Goal: Task Accomplishment & Management: Manage account settings

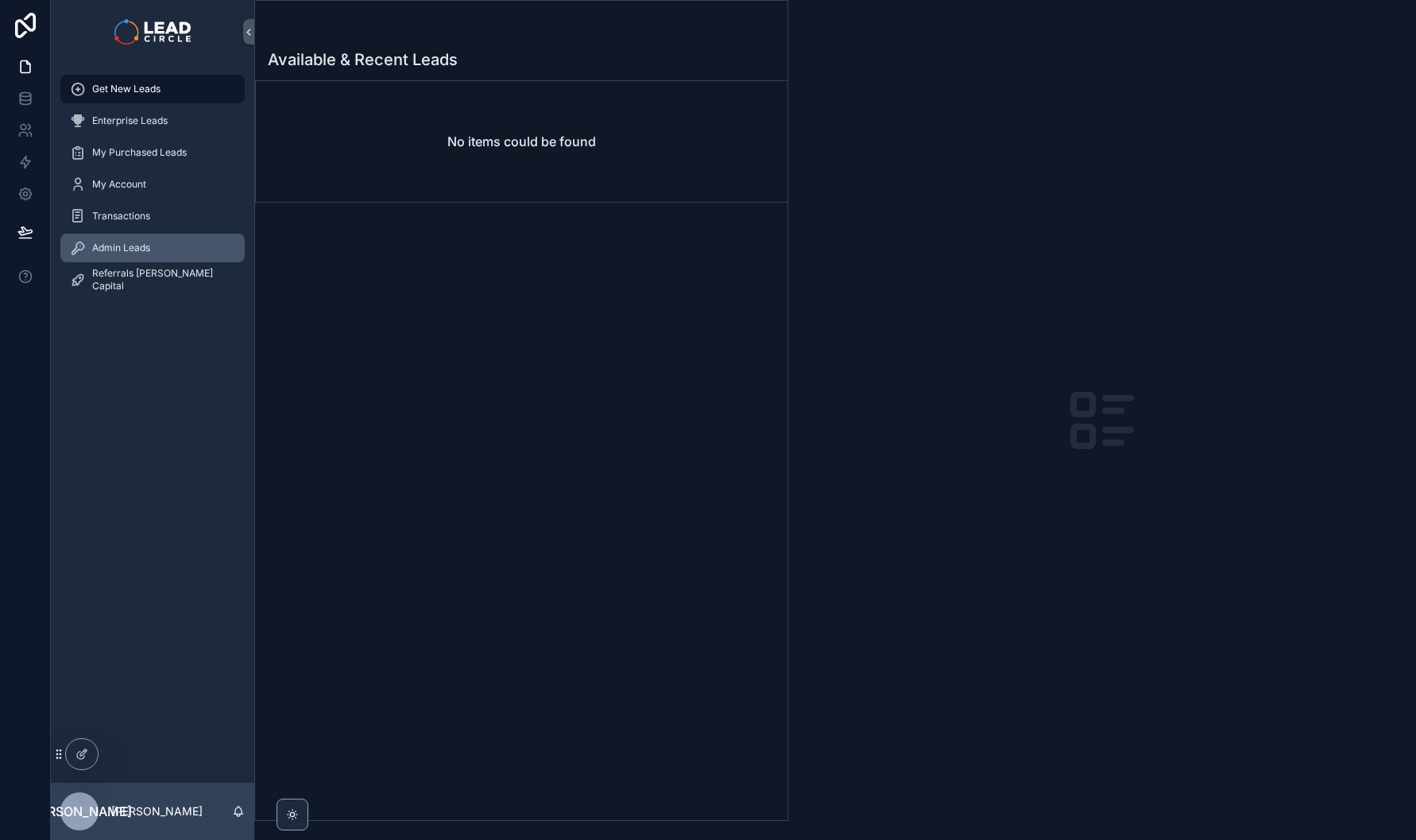
click at [146, 247] on span "Admin Leads" at bounding box center [121, 247] width 58 height 12
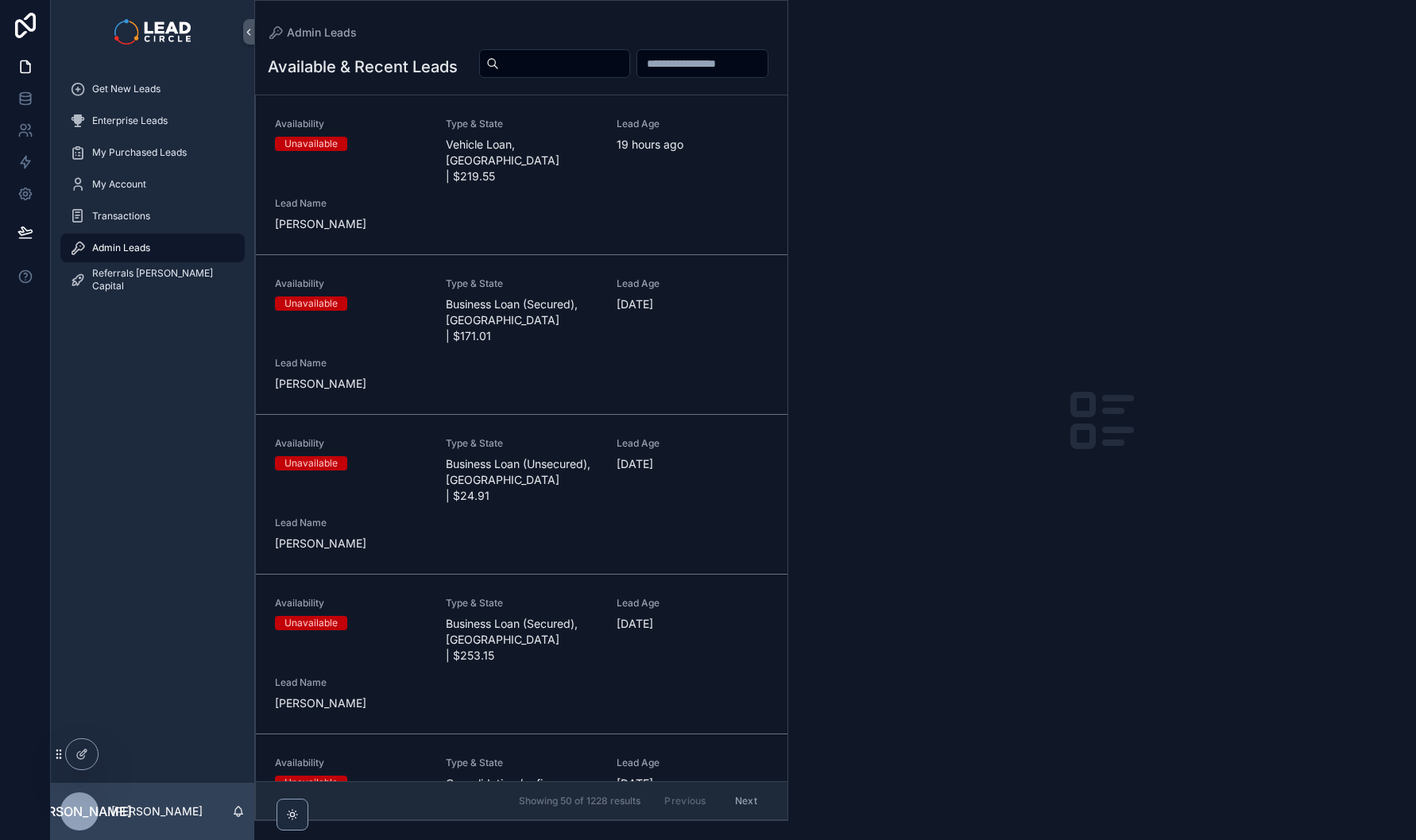
click at [438, 171] on div "Availability Unavailable Type & State Vehicle Loan, [GEOGRAPHIC_DATA] | $219.55…" at bounding box center [521, 175] width 493 height 114
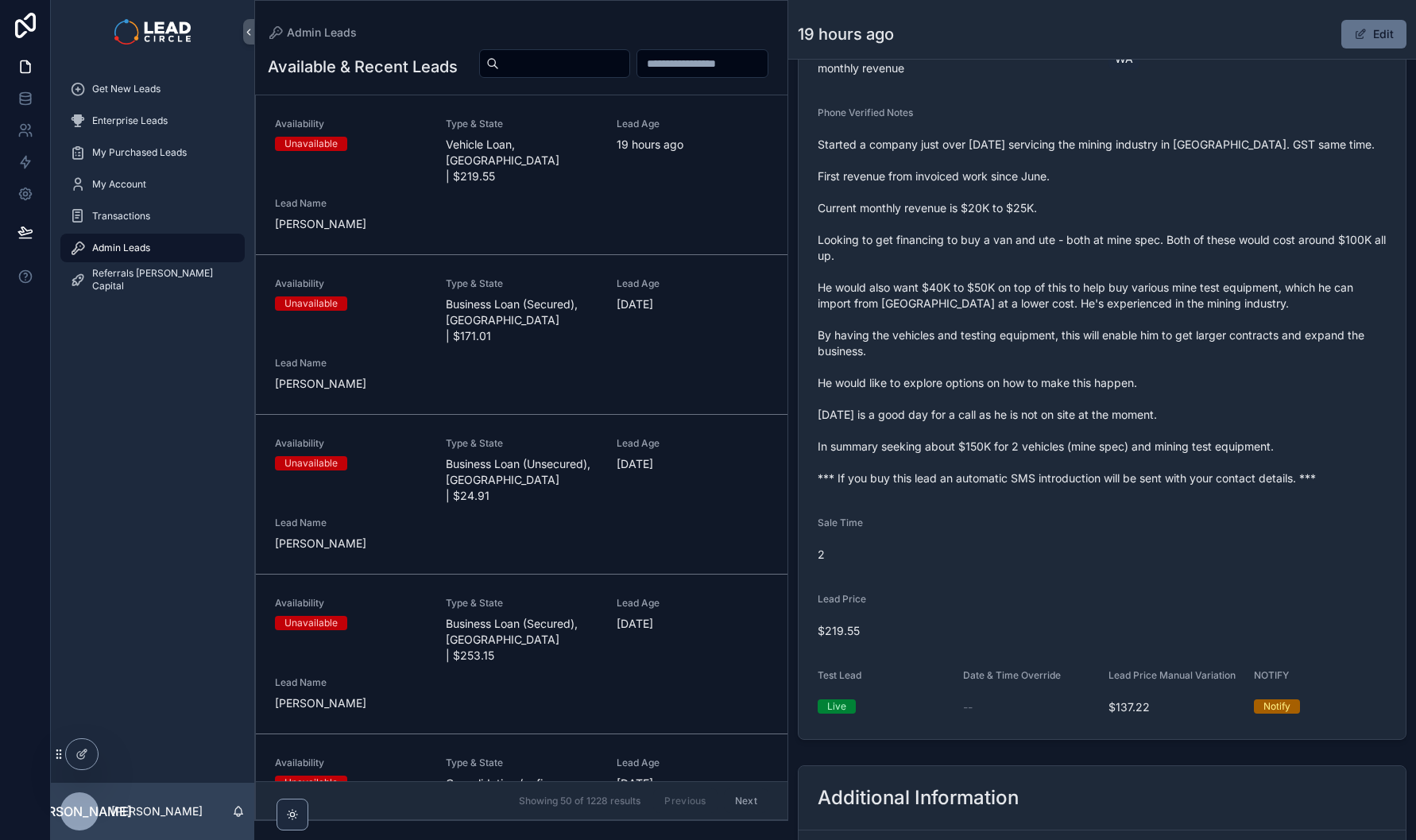
scroll to position [427, 0]
click at [1044, 485] on span "Started a company just over [DATE] servicing the mining industry in [GEOGRAPHIC…" at bounding box center [1102, 310] width 569 height 349
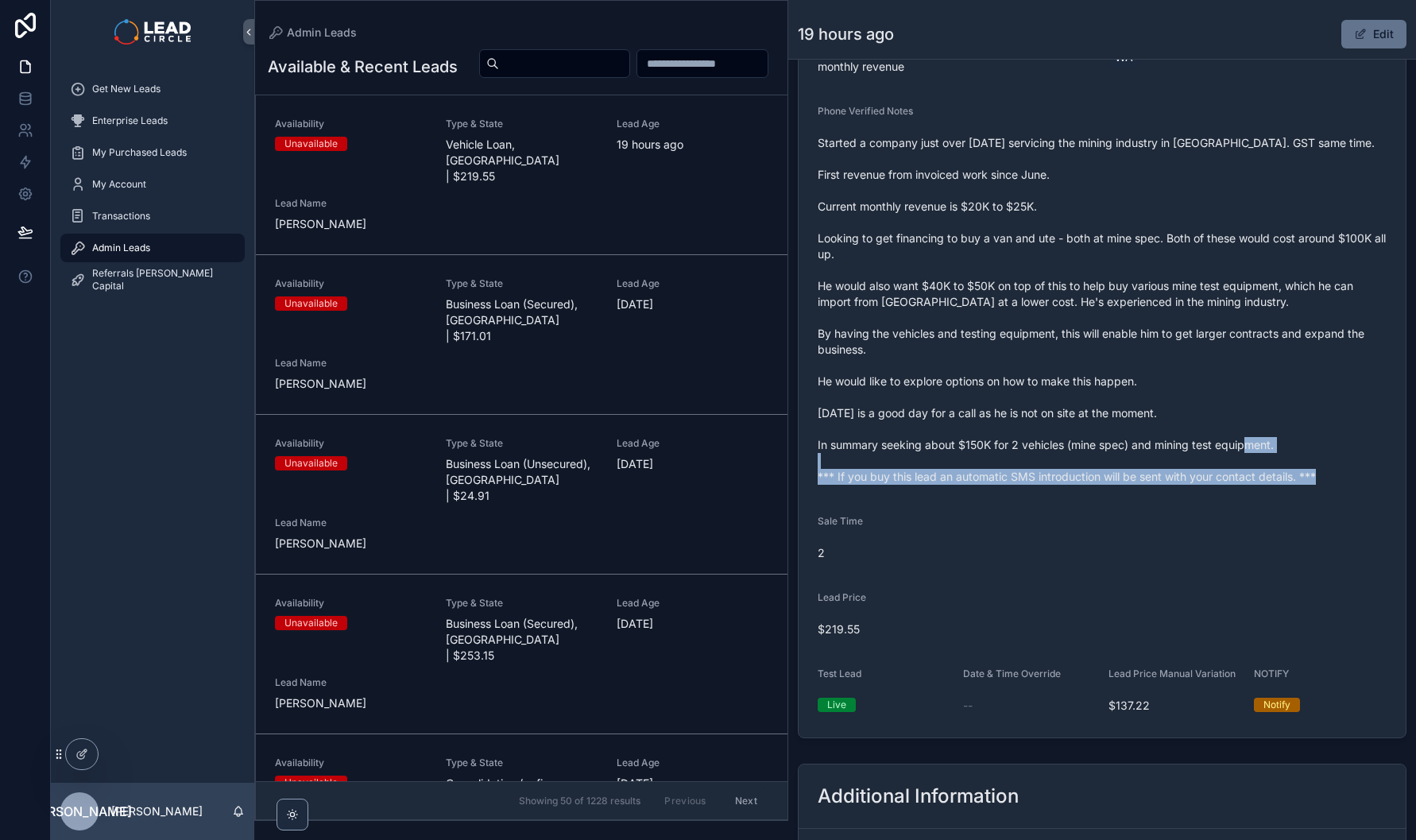
click at [1044, 485] on span "Started a company just over [DATE] servicing the mining industry in [GEOGRAPHIC…" at bounding box center [1102, 310] width 569 height 349
copy span "*** If you buy this lead an automatic SMS introduction will be sent with your c…"
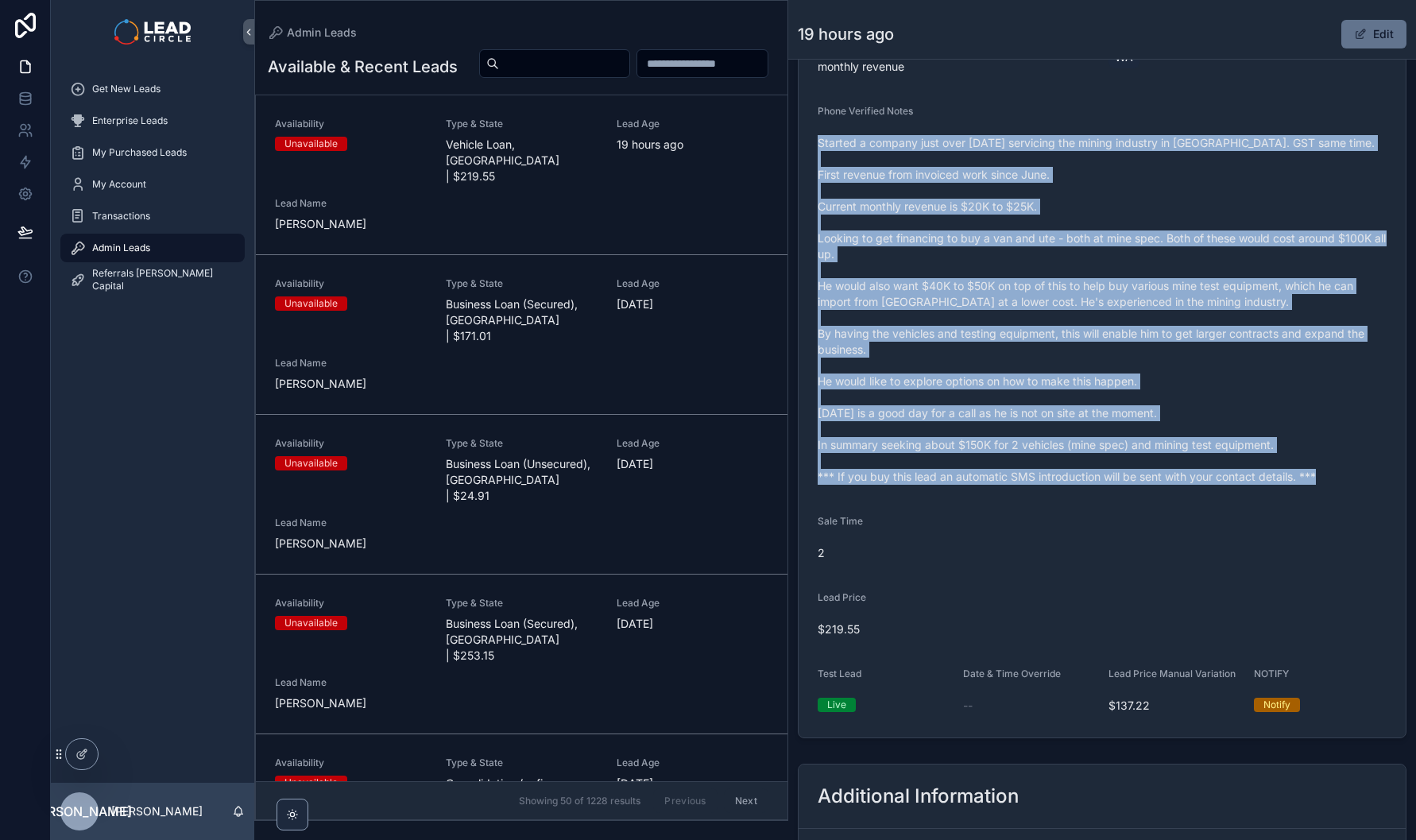
click at [1082, 333] on span "Started a company just over [DATE] servicing the mining industry in [GEOGRAPHIC…" at bounding box center [1102, 310] width 569 height 349
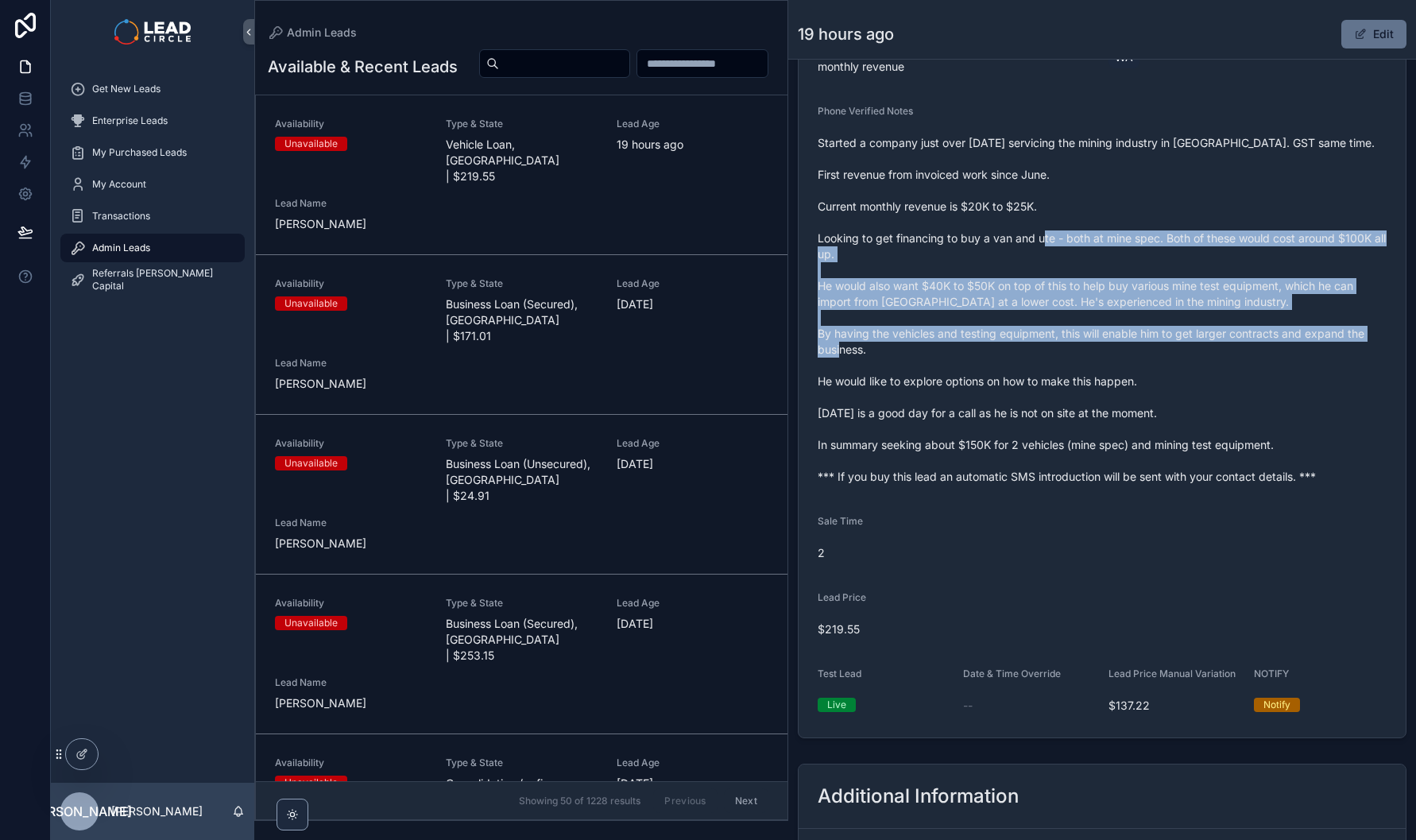
drag, startPoint x: 1017, startPoint y: 278, endPoint x: 1059, endPoint y: 399, distance: 128.1
click at [1059, 399] on span "Started a company just over [DATE] servicing the mining industry in [GEOGRAPHIC…" at bounding box center [1102, 310] width 569 height 349
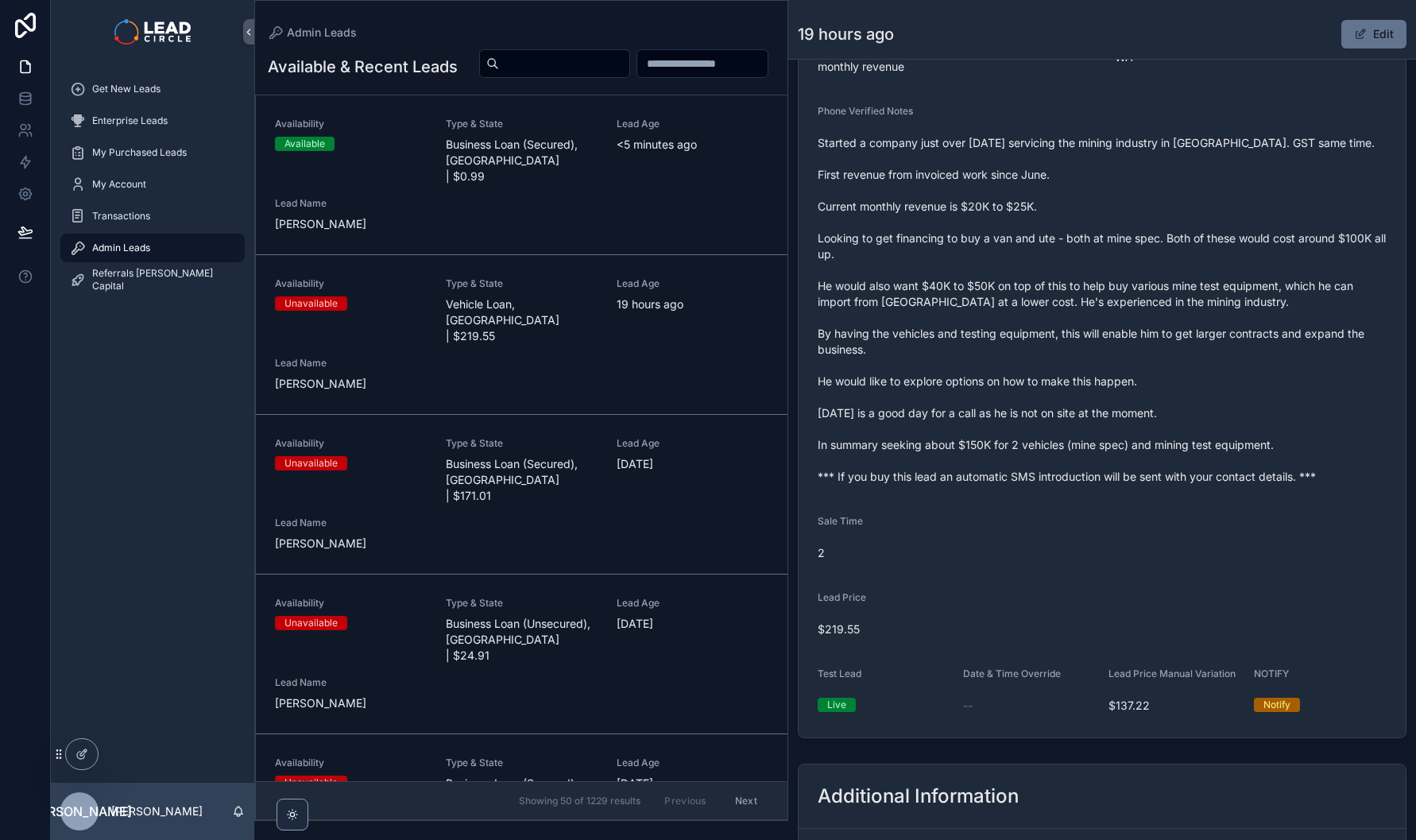
click at [563, 218] on div "Availability Available Type & State Business Loan (Secured), [GEOGRAPHIC_DATA] …" at bounding box center [521, 175] width 493 height 114
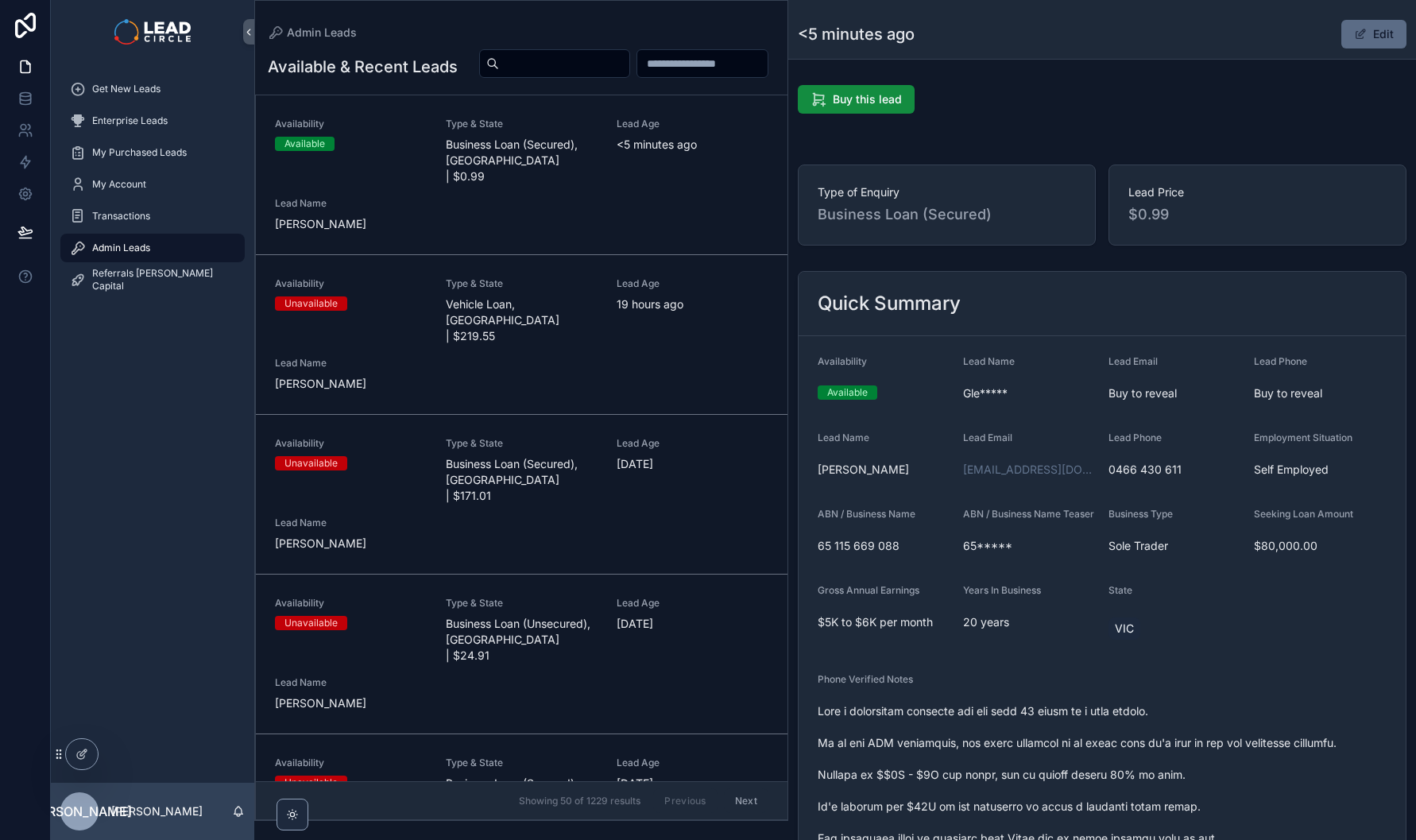
click at [1386, 37] on button "Edit" at bounding box center [1374, 34] width 65 height 29
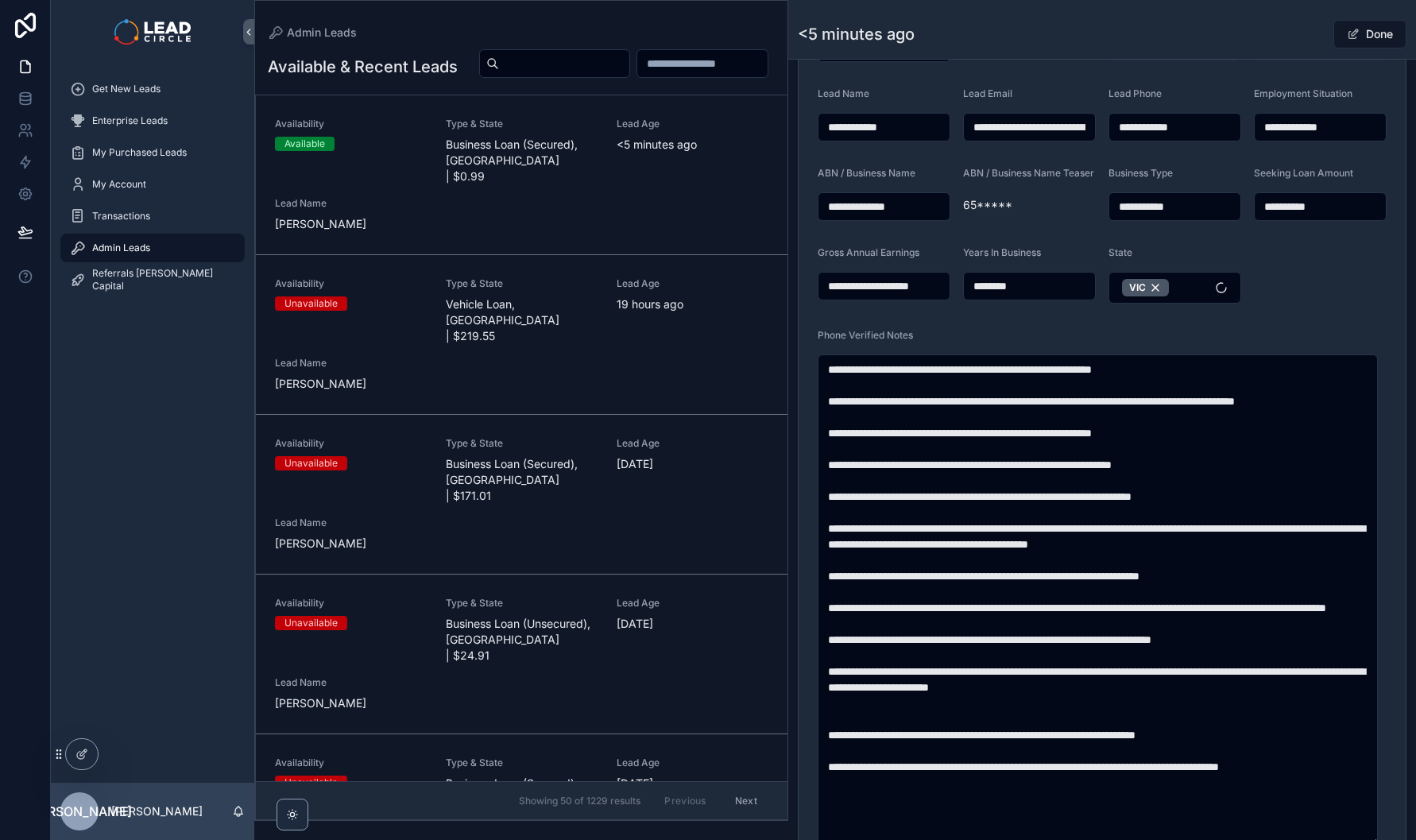
scroll to position [761, 0]
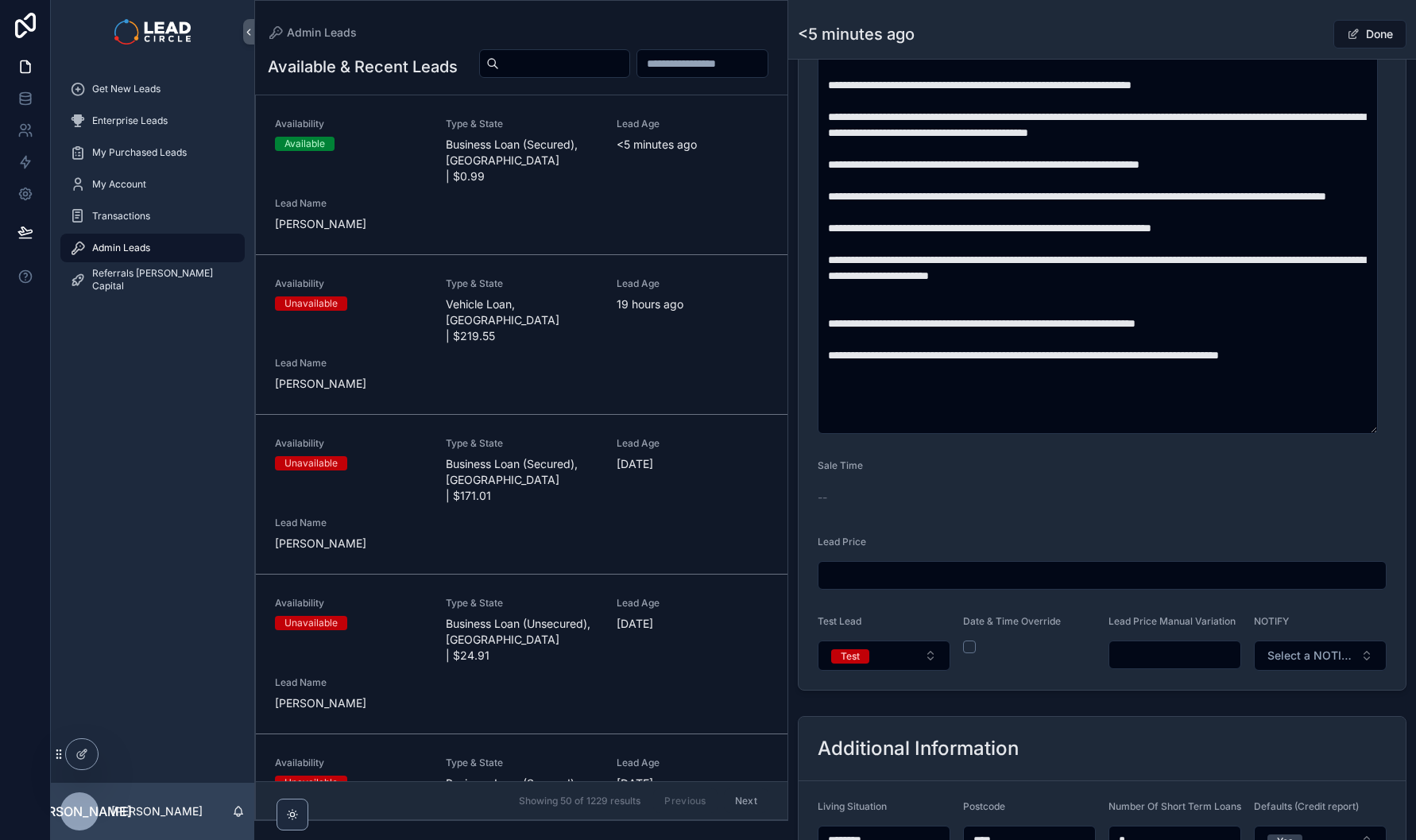
click at [1130, 666] on input "scrollable content" at bounding box center [1174, 655] width 131 height 22
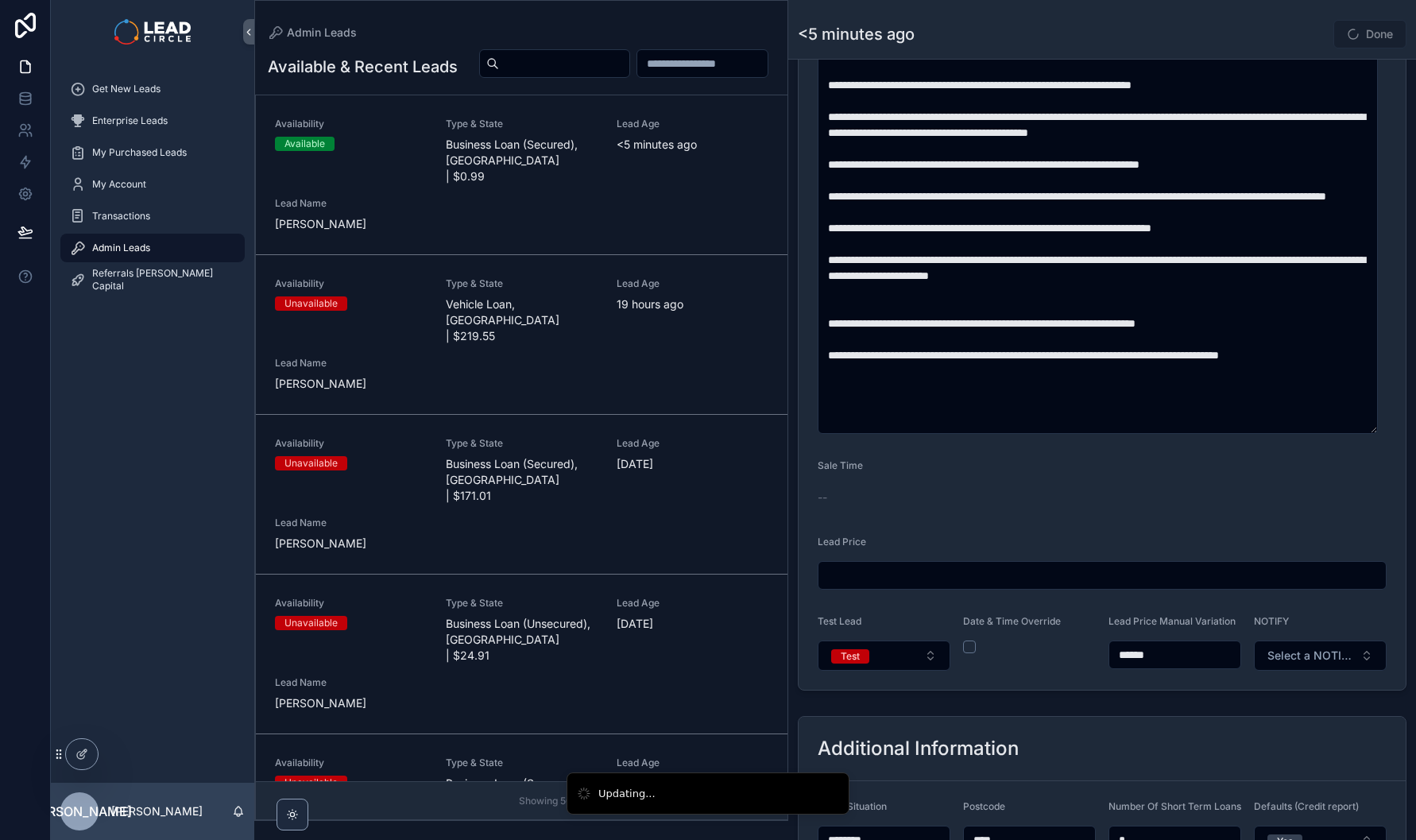
click at [1159, 697] on div "**********" at bounding box center [1102, 100] width 627 height 1193
click at [1155, 697] on div "**********" at bounding box center [1102, 100] width 627 height 1193
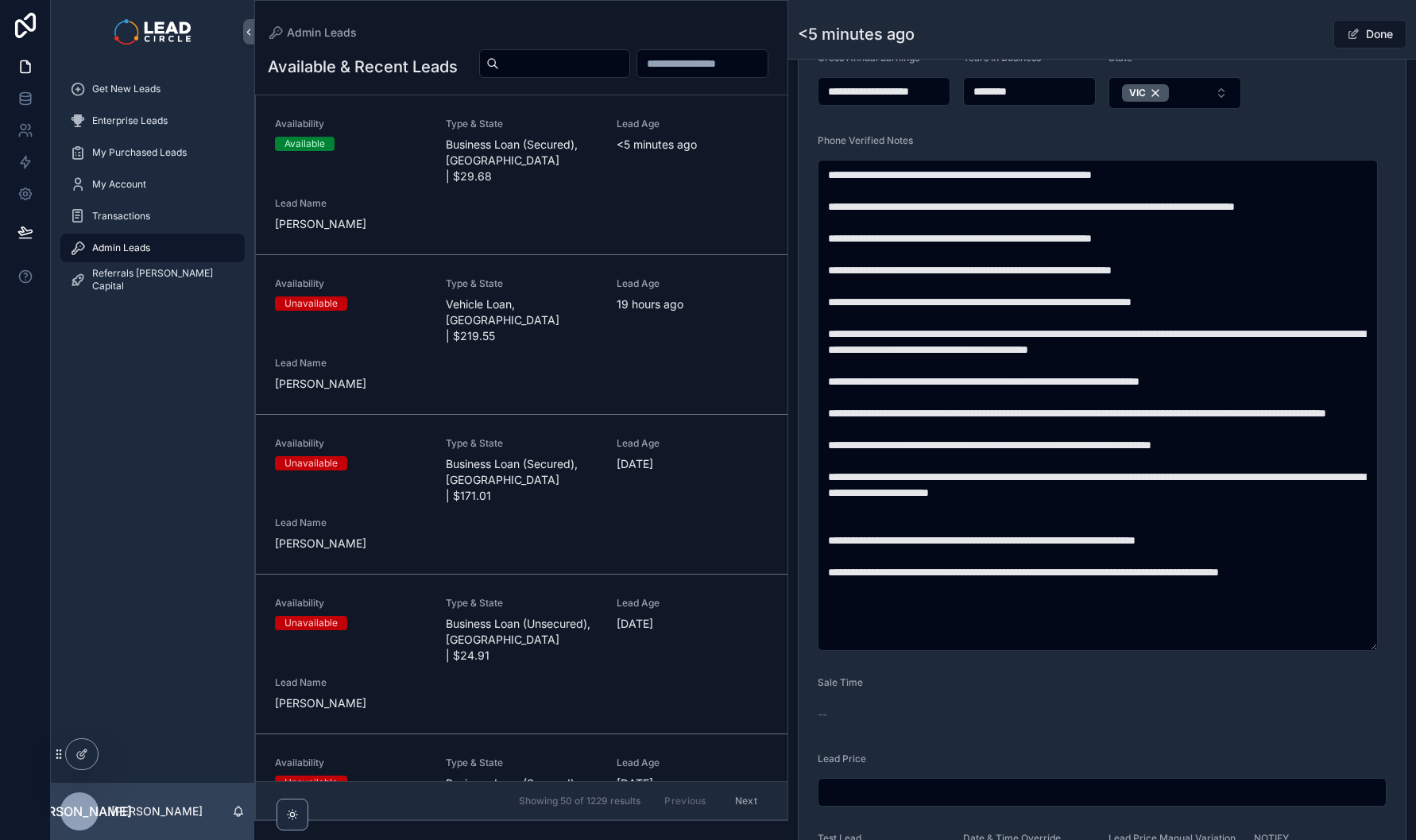
scroll to position [777, 0]
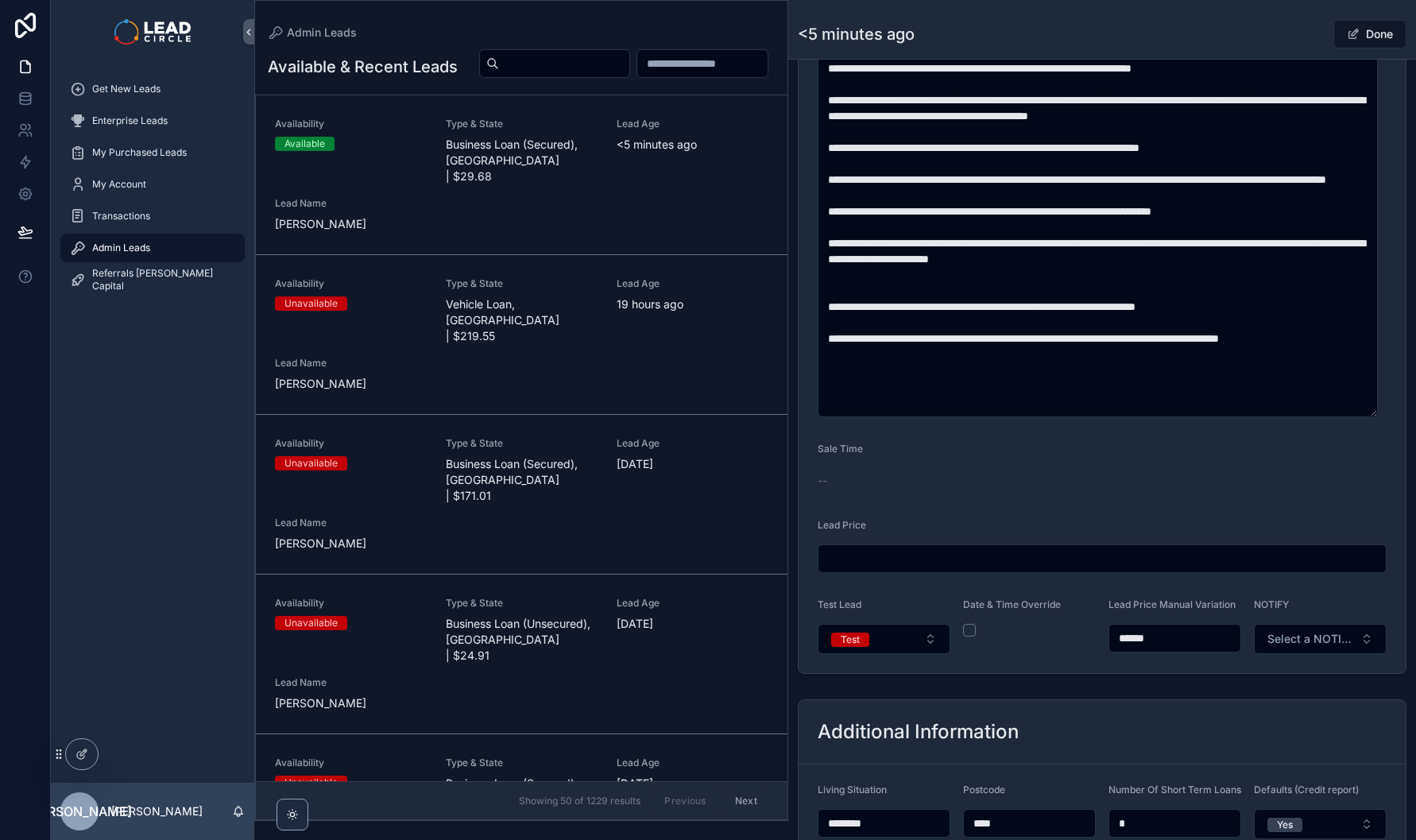
click at [1130, 649] on input "******" at bounding box center [1174, 637] width 131 height 22
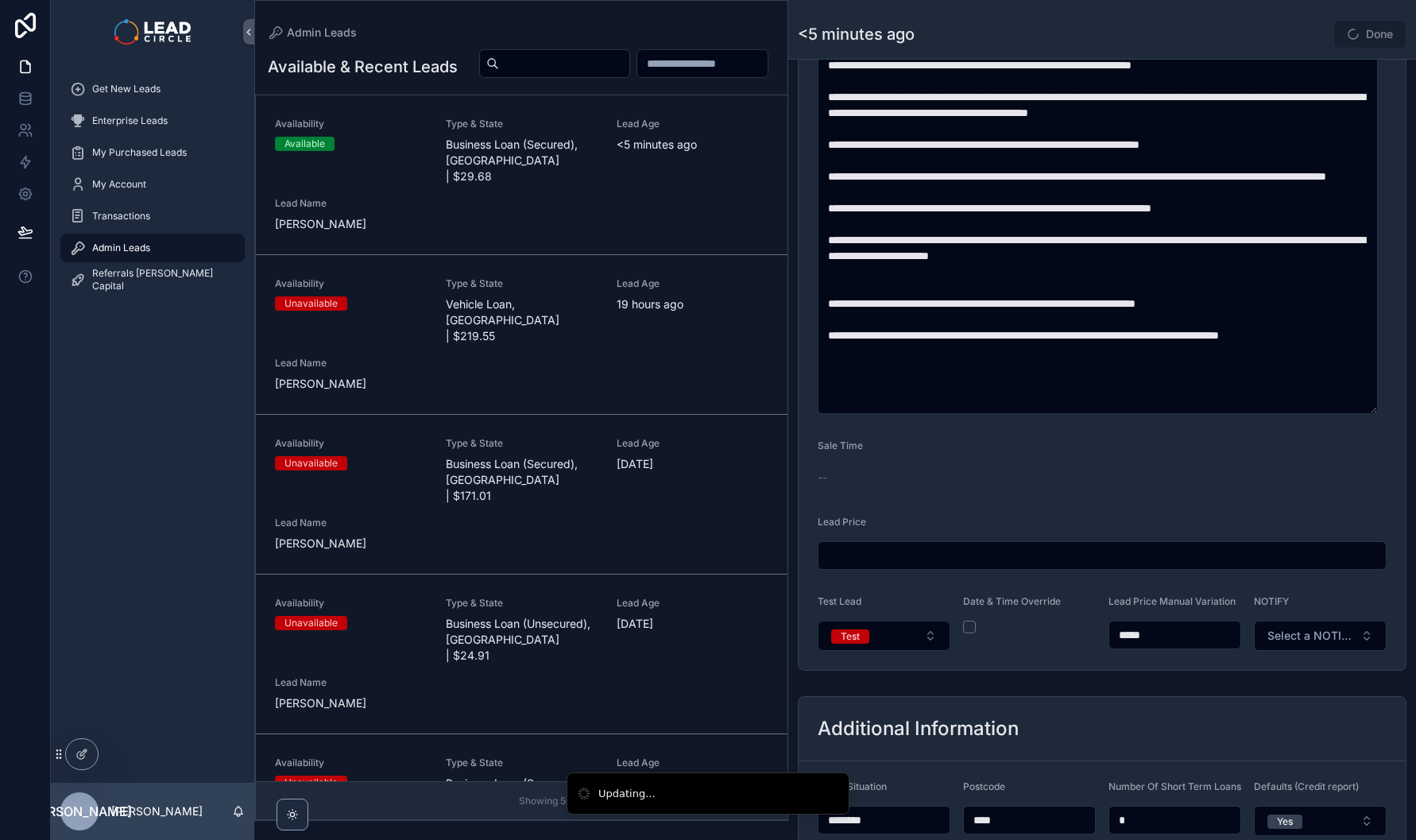
scroll to position [774, 0]
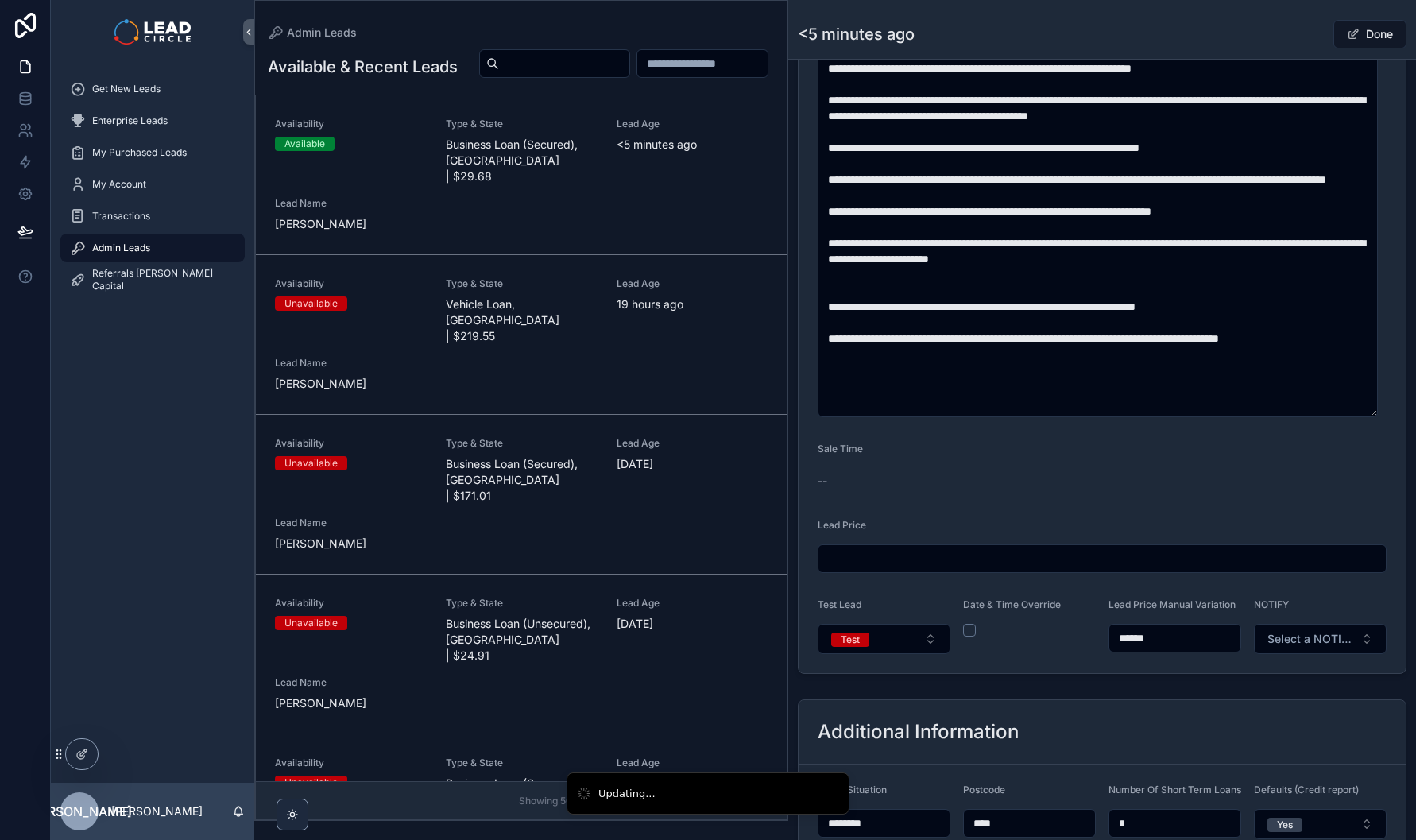
type input "******"
click at [1137, 696] on div "**********" at bounding box center [1102, 253] width 627 height 1897
click at [1342, 27] on button "Done" at bounding box center [1370, 34] width 73 height 29
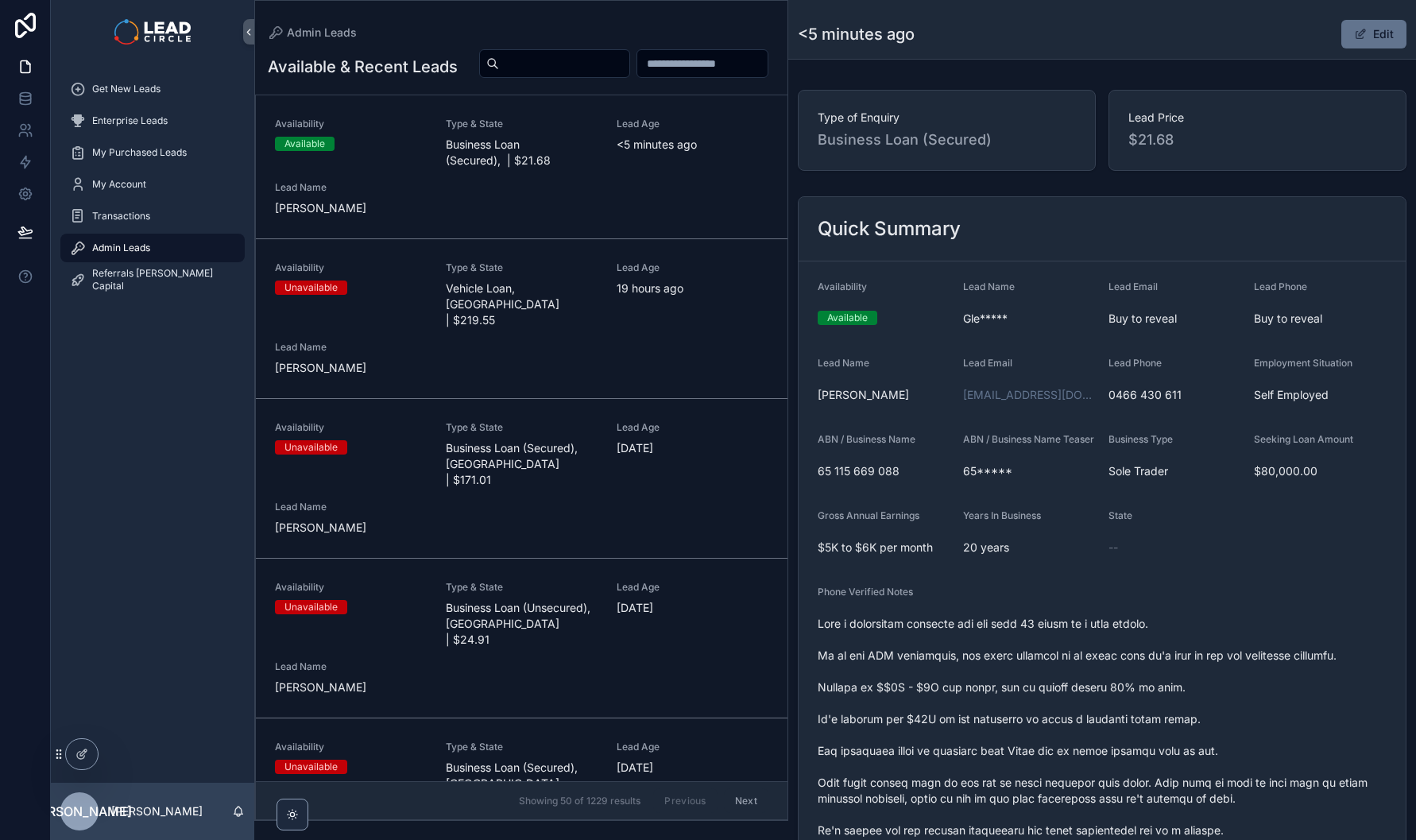
scroll to position [0, 0]
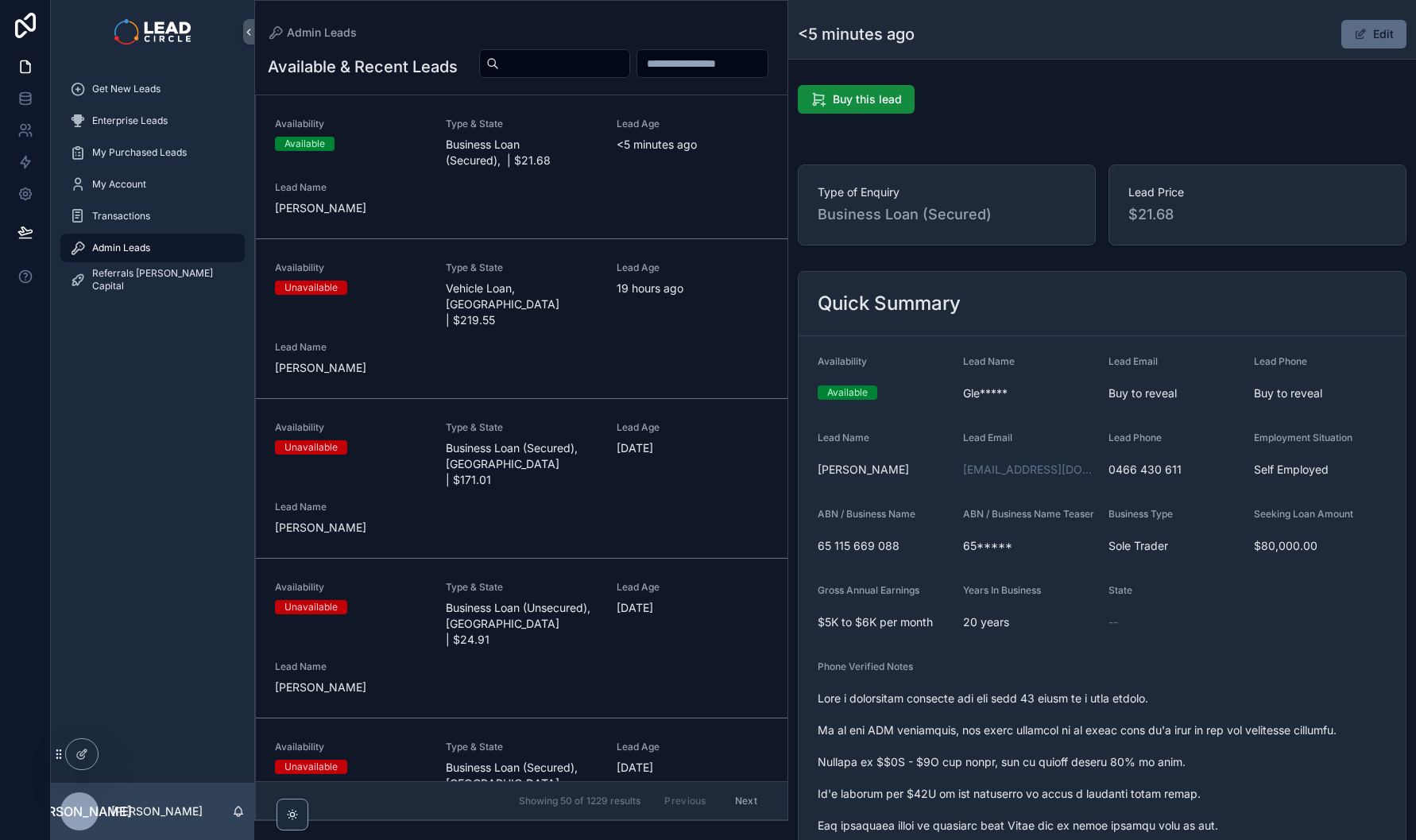
click at [1356, 37] on span "scrollable content" at bounding box center [1360, 34] width 12 height 12
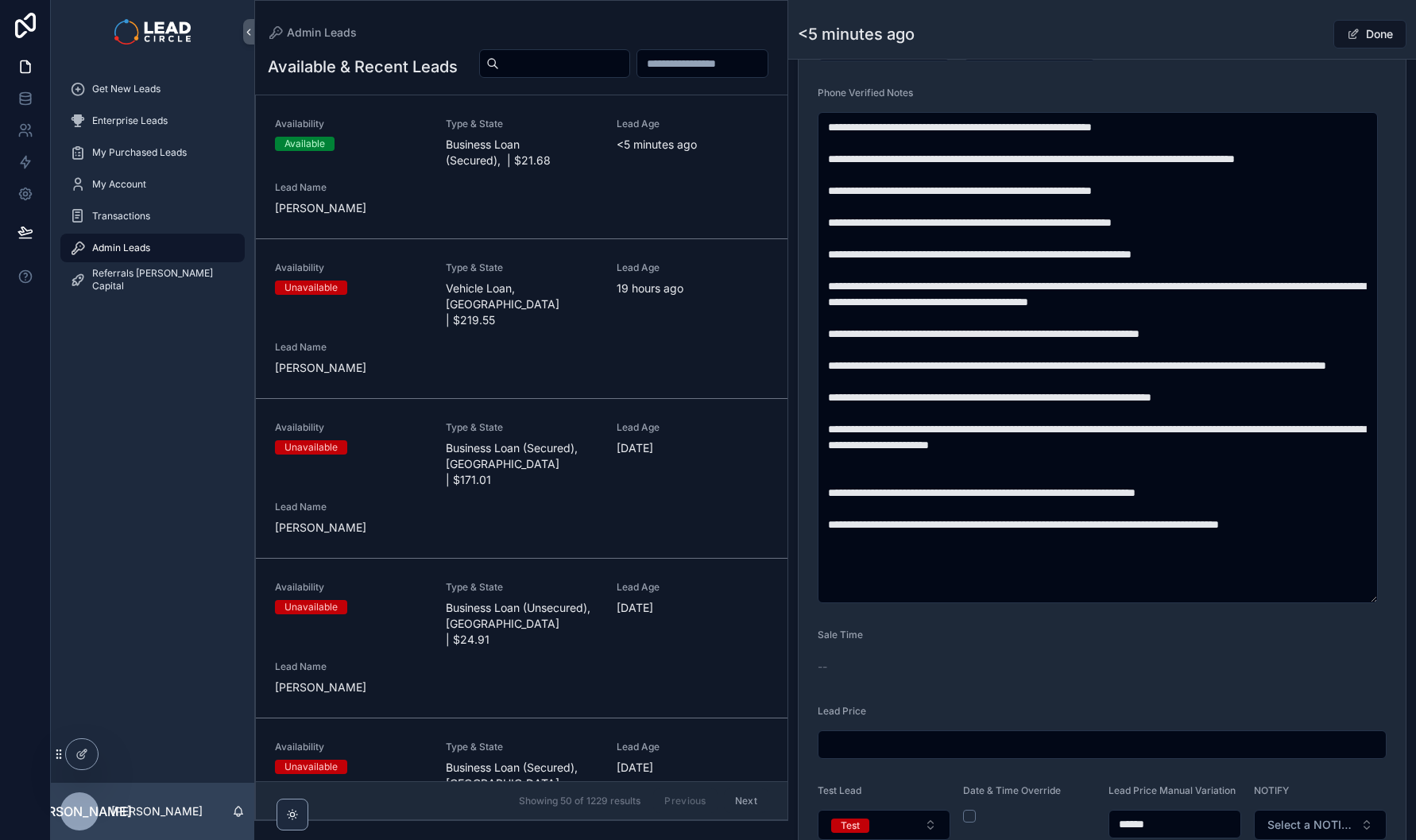
scroll to position [674, 0]
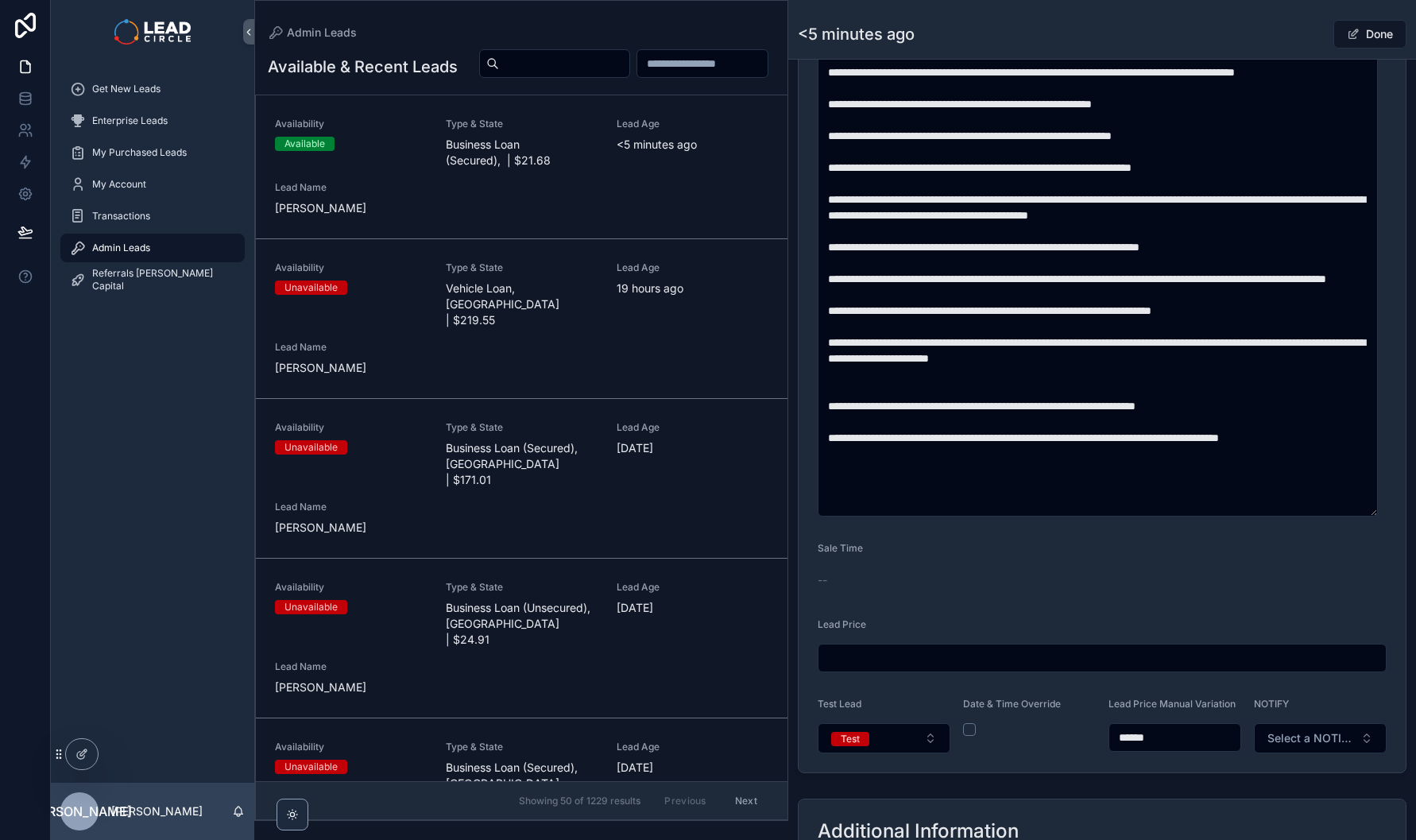
click at [1132, 742] on input "******" at bounding box center [1174, 737] width 131 height 22
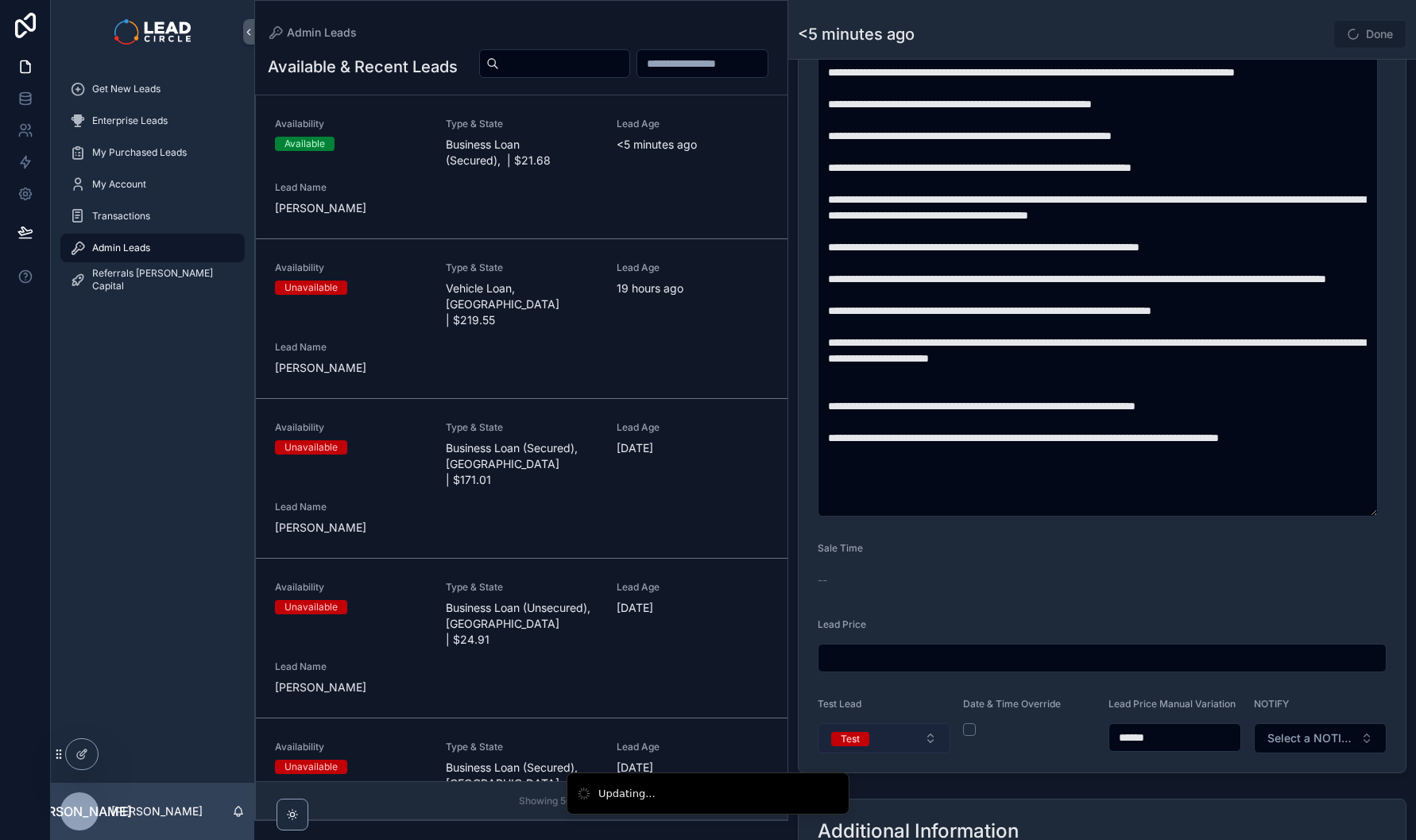
click at [889, 753] on button "Test" at bounding box center [884, 738] width 132 height 30
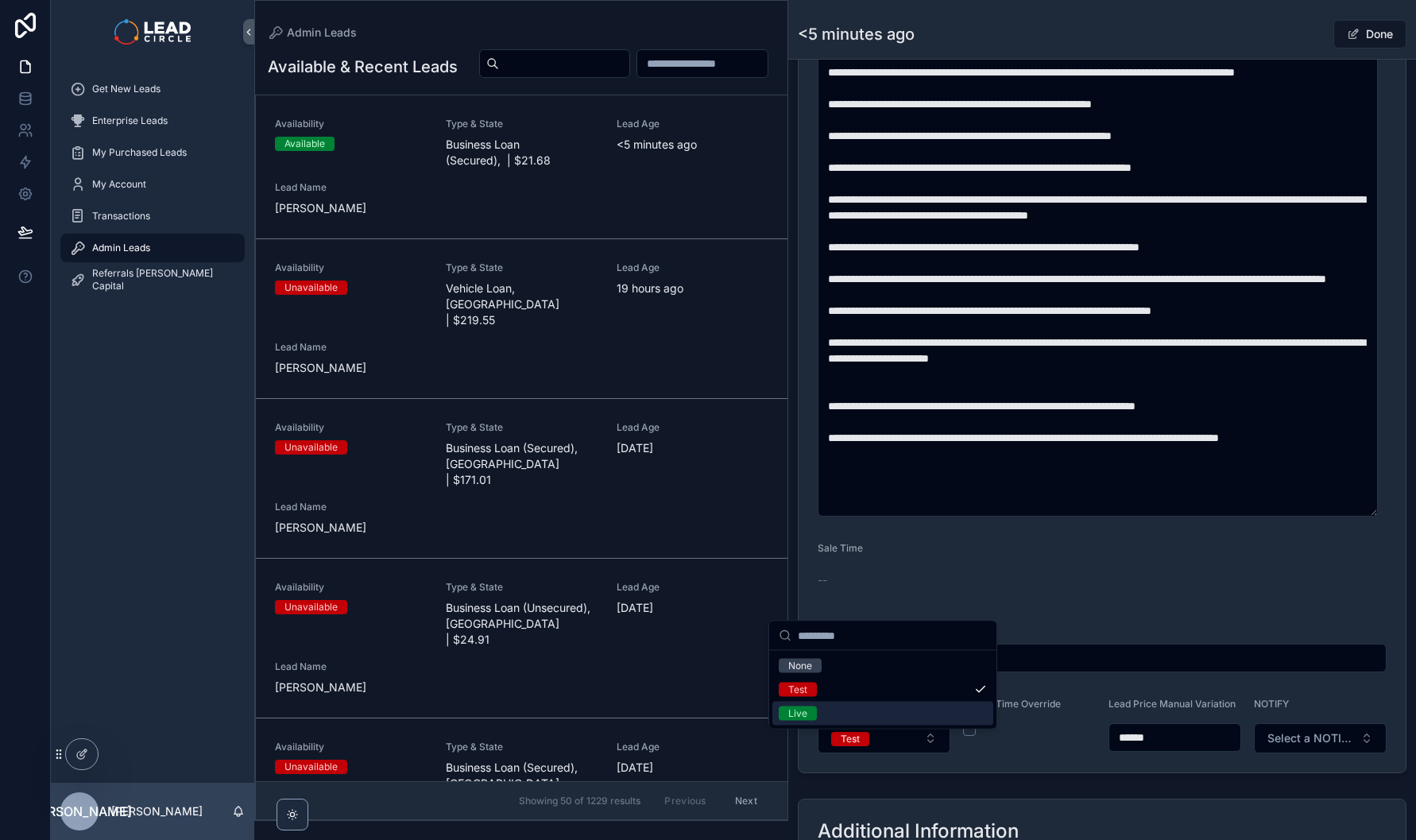
click at [913, 710] on div "Live" at bounding box center [882, 713] width 221 height 24
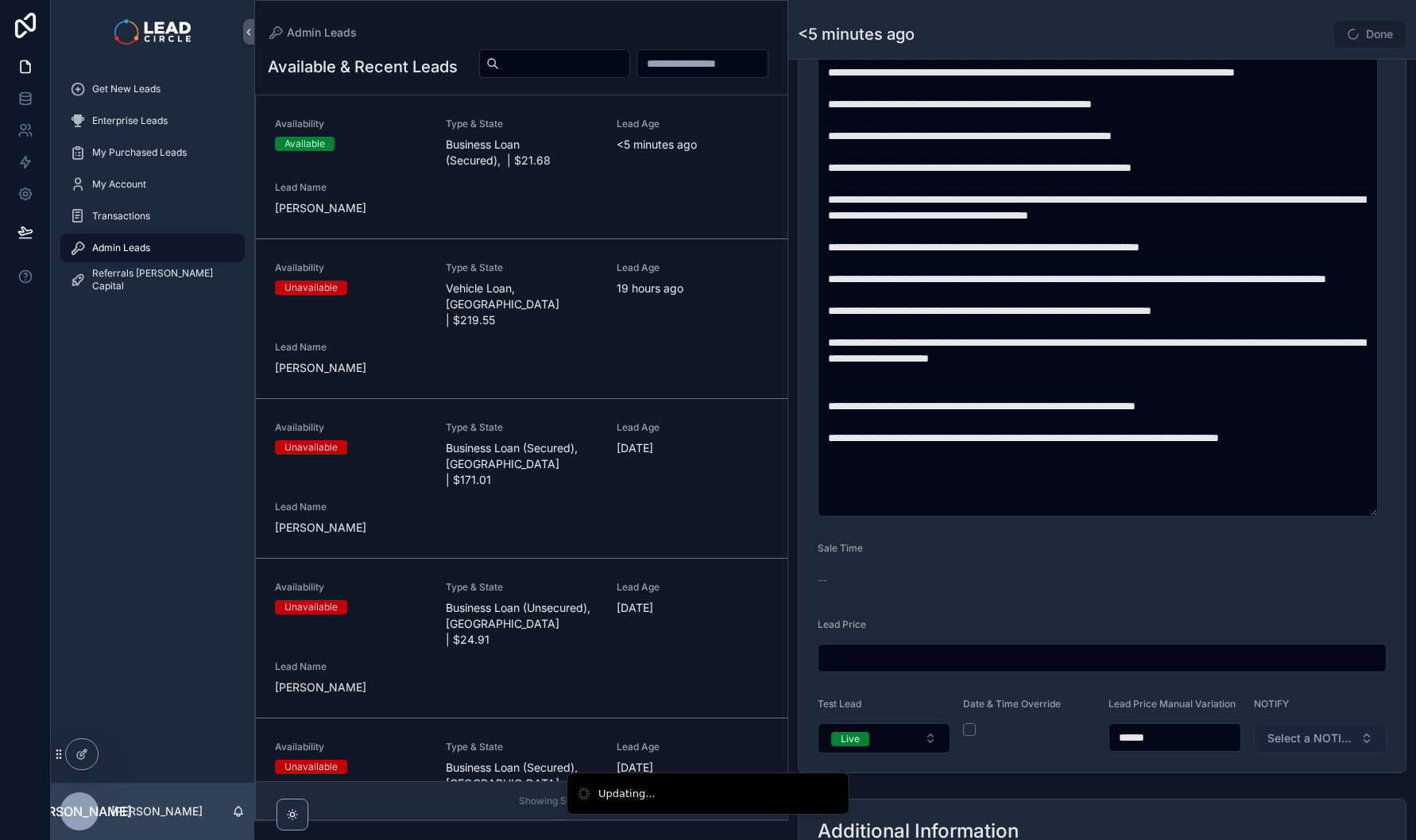
click at [1303, 746] on span "Select a NOTIFY" at bounding box center [1310, 737] width 87 height 16
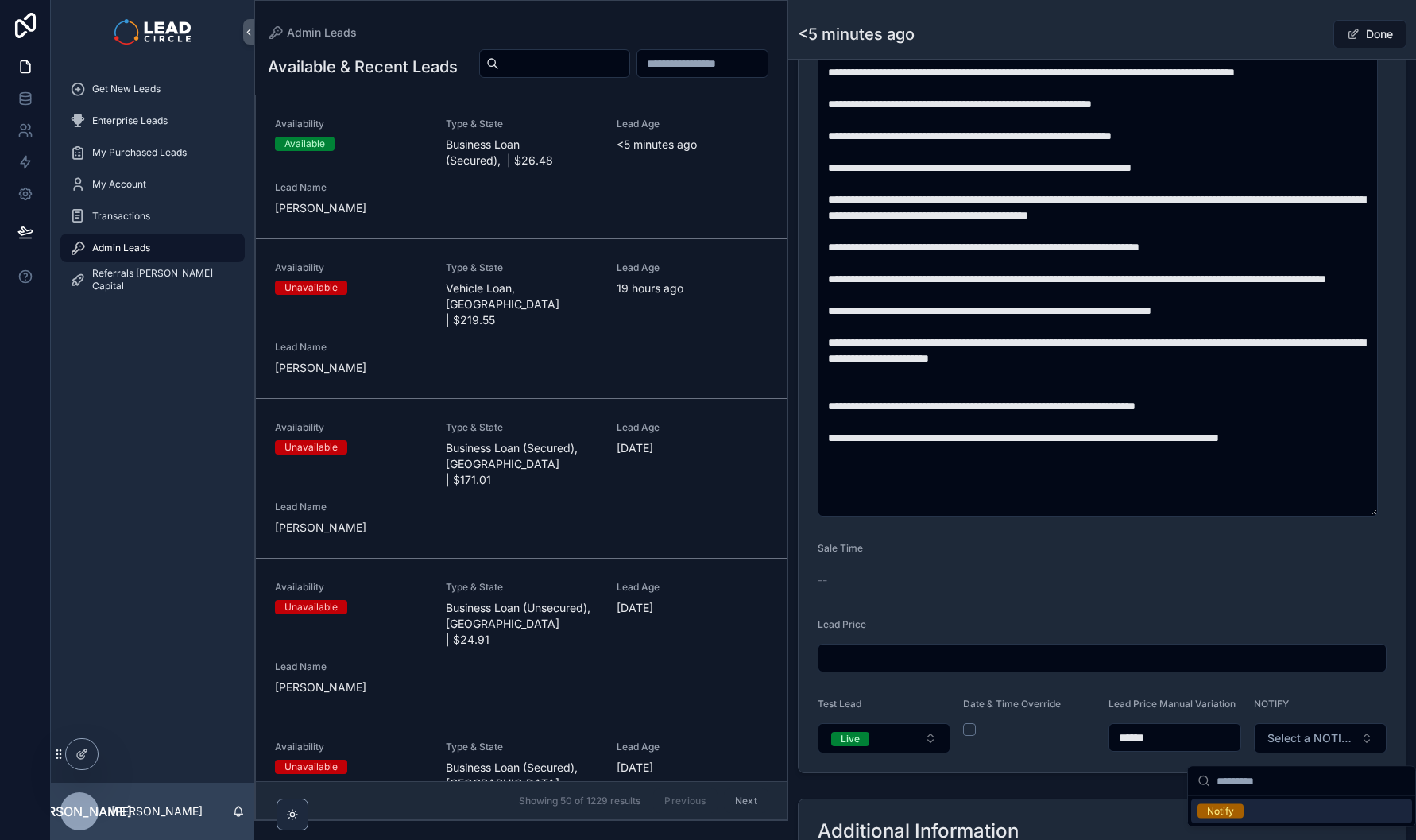
click at [1132, 746] on input "******" at bounding box center [1174, 737] width 131 height 22
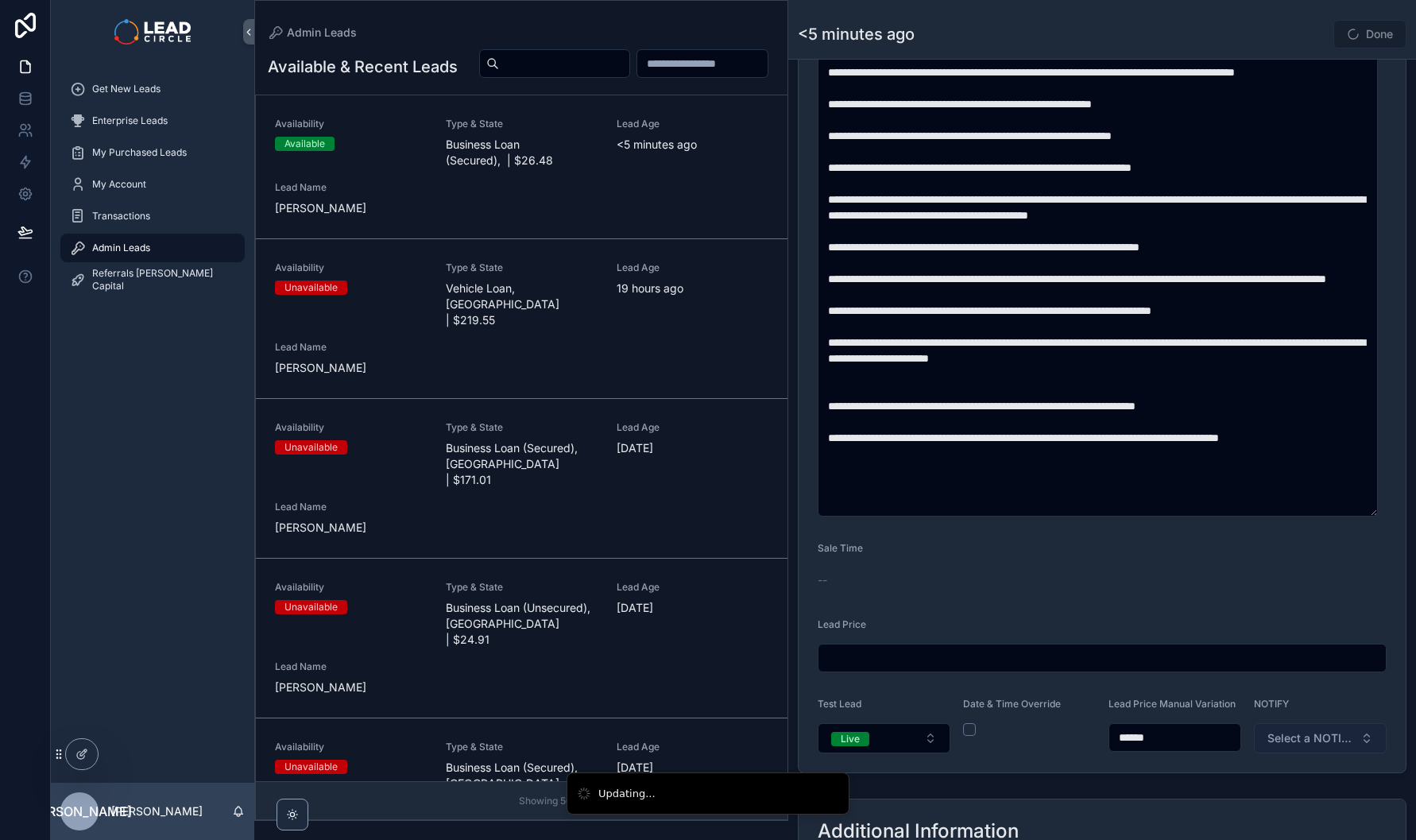
type input "******"
click at [1323, 746] on span "Select a NOTIFY" at bounding box center [1310, 737] width 87 height 16
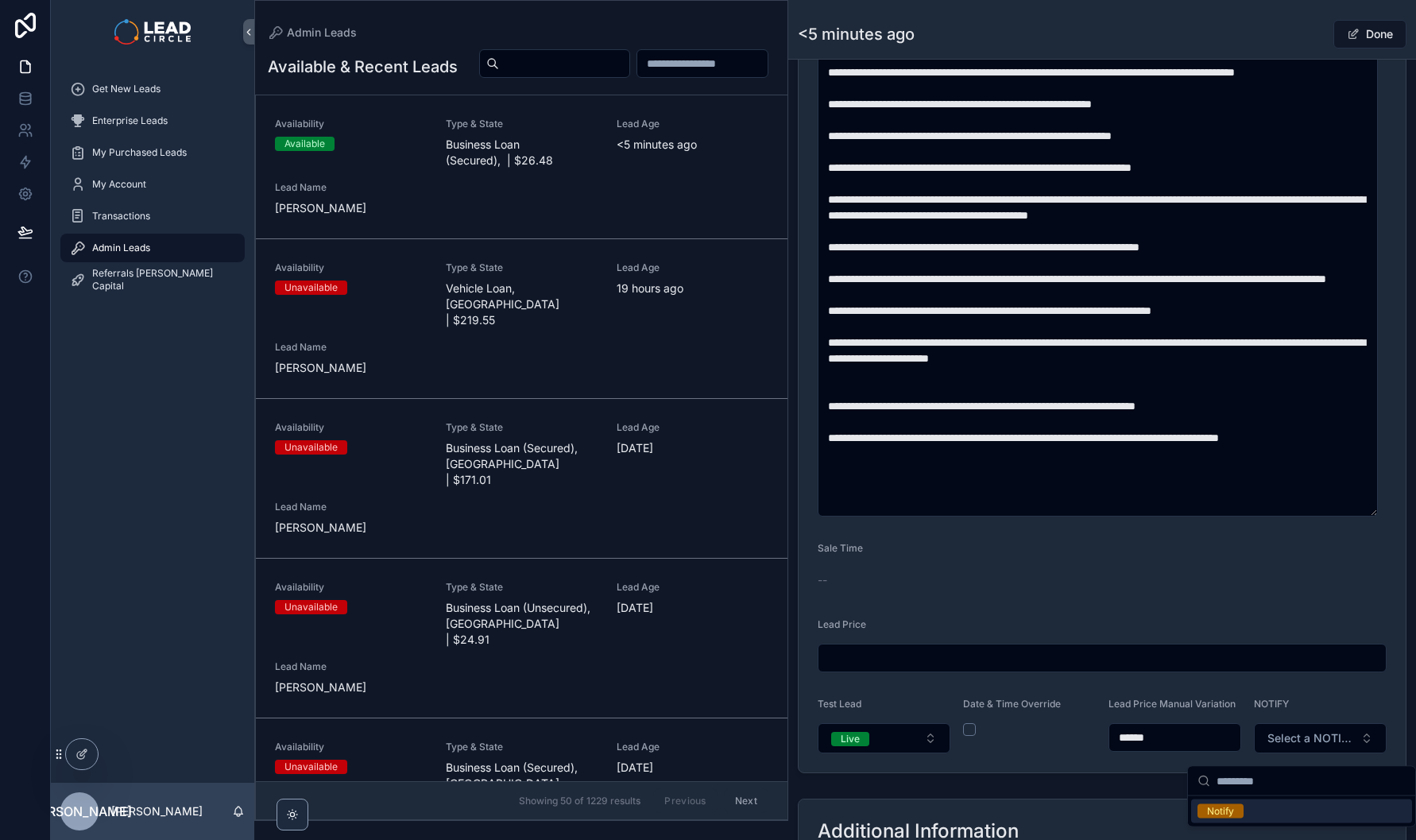
click at [1277, 814] on div "Notify" at bounding box center [1301, 811] width 221 height 24
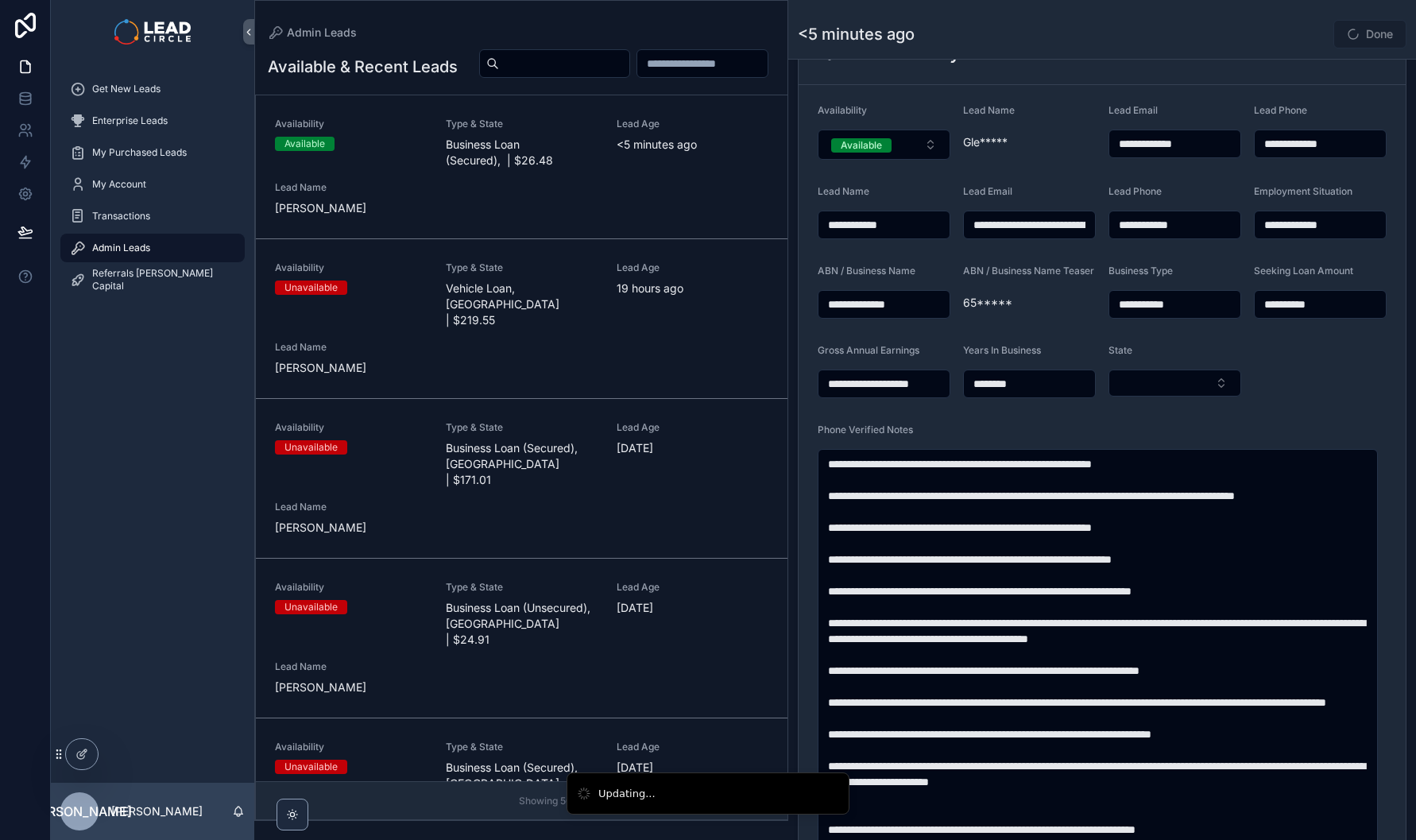
scroll to position [129, 0]
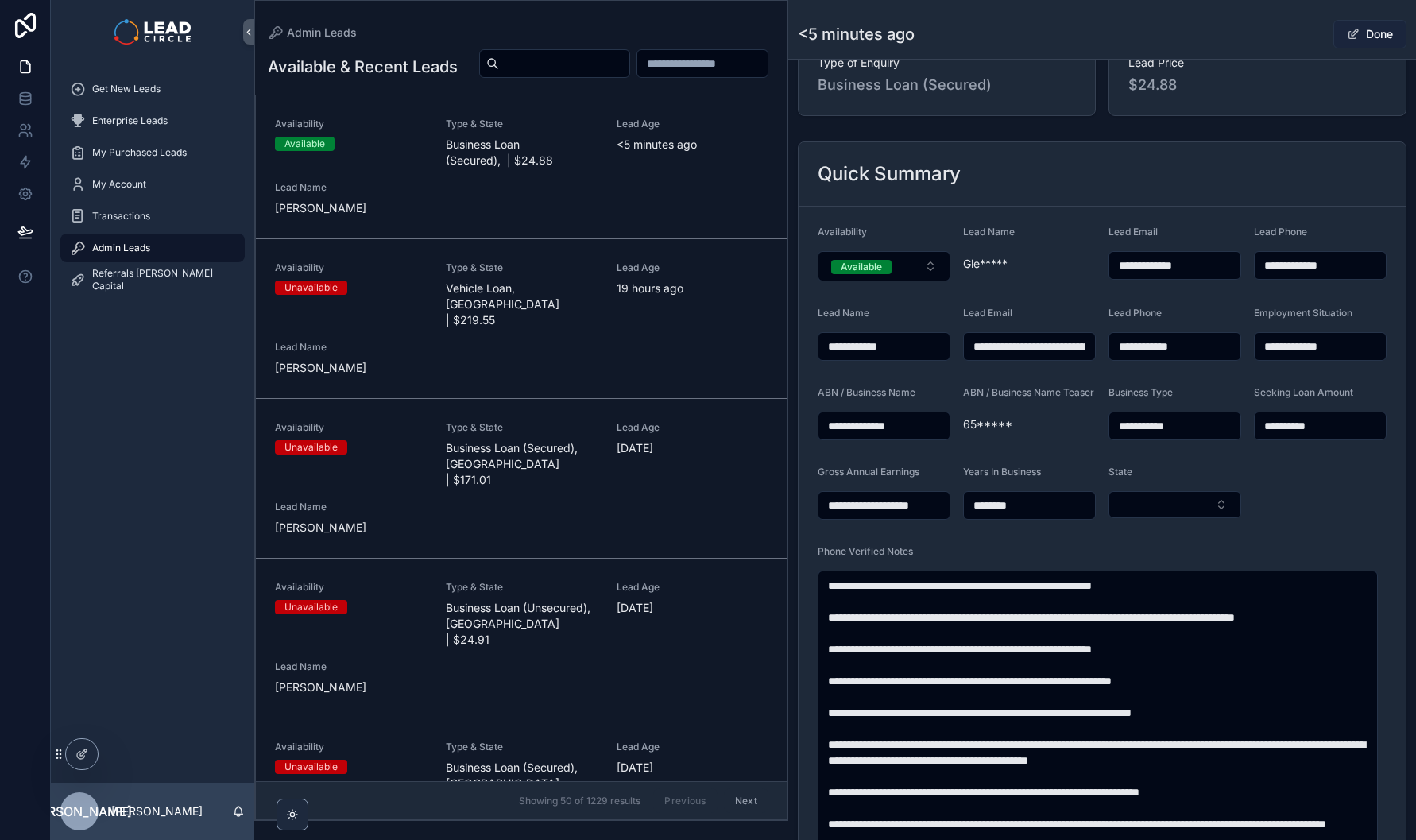
click at [1362, 34] on button "Done" at bounding box center [1370, 34] width 73 height 29
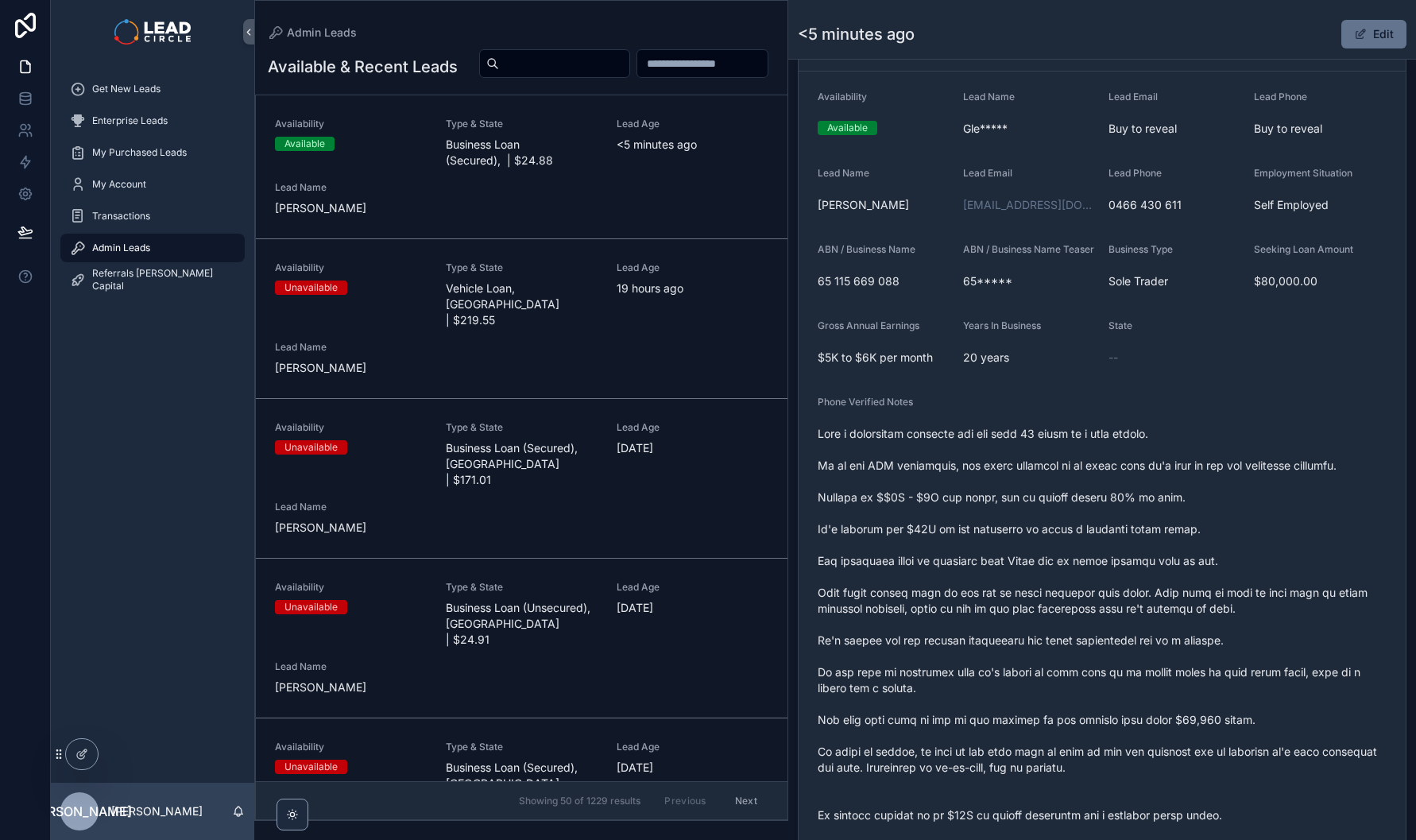
scroll to position [326, 0]
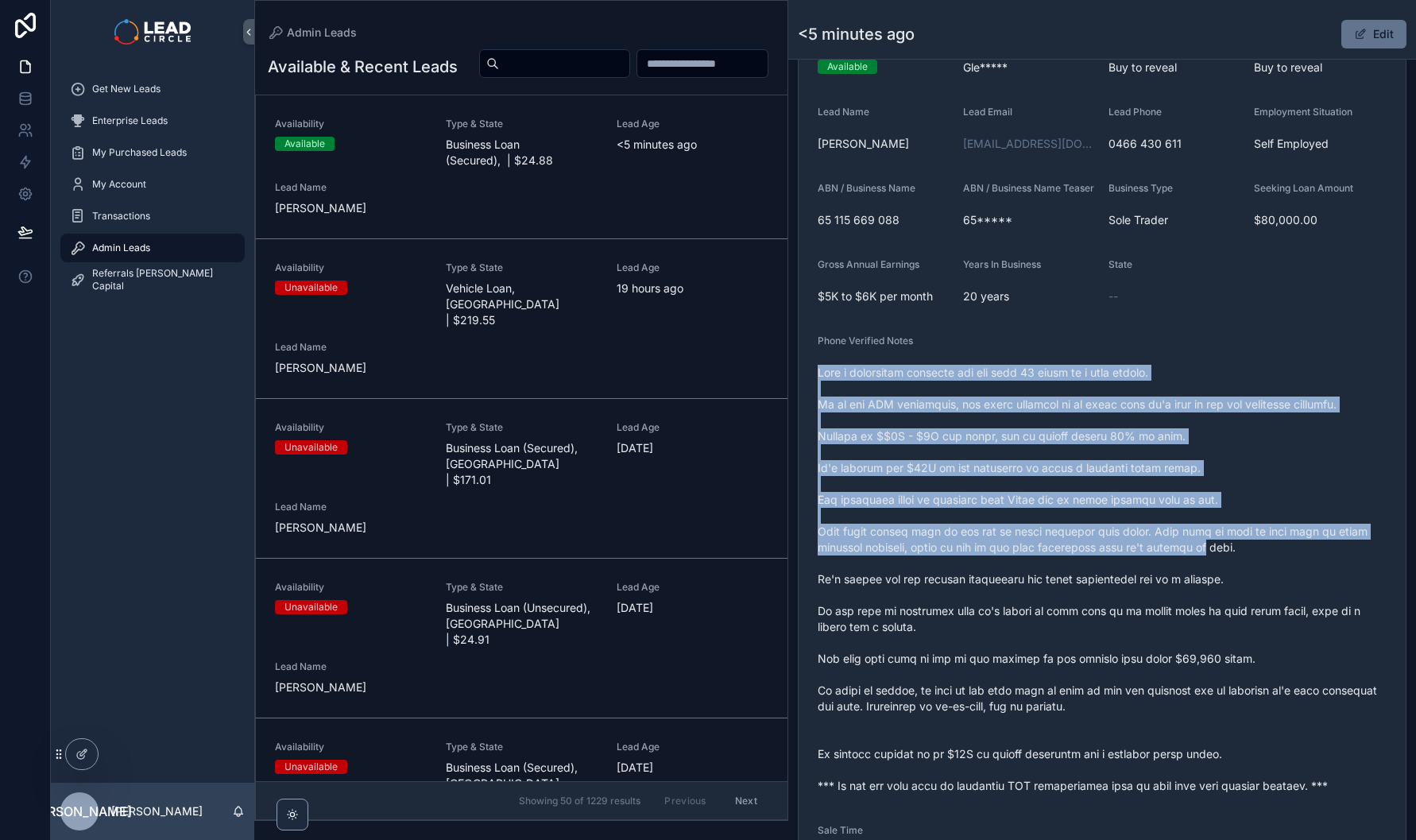
drag, startPoint x: 1087, startPoint y: 373, endPoint x: 1211, endPoint y: 553, distance: 218.6
click at [1211, 553] on div "scrollable content" at bounding box center [1102, 579] width 569 height 439
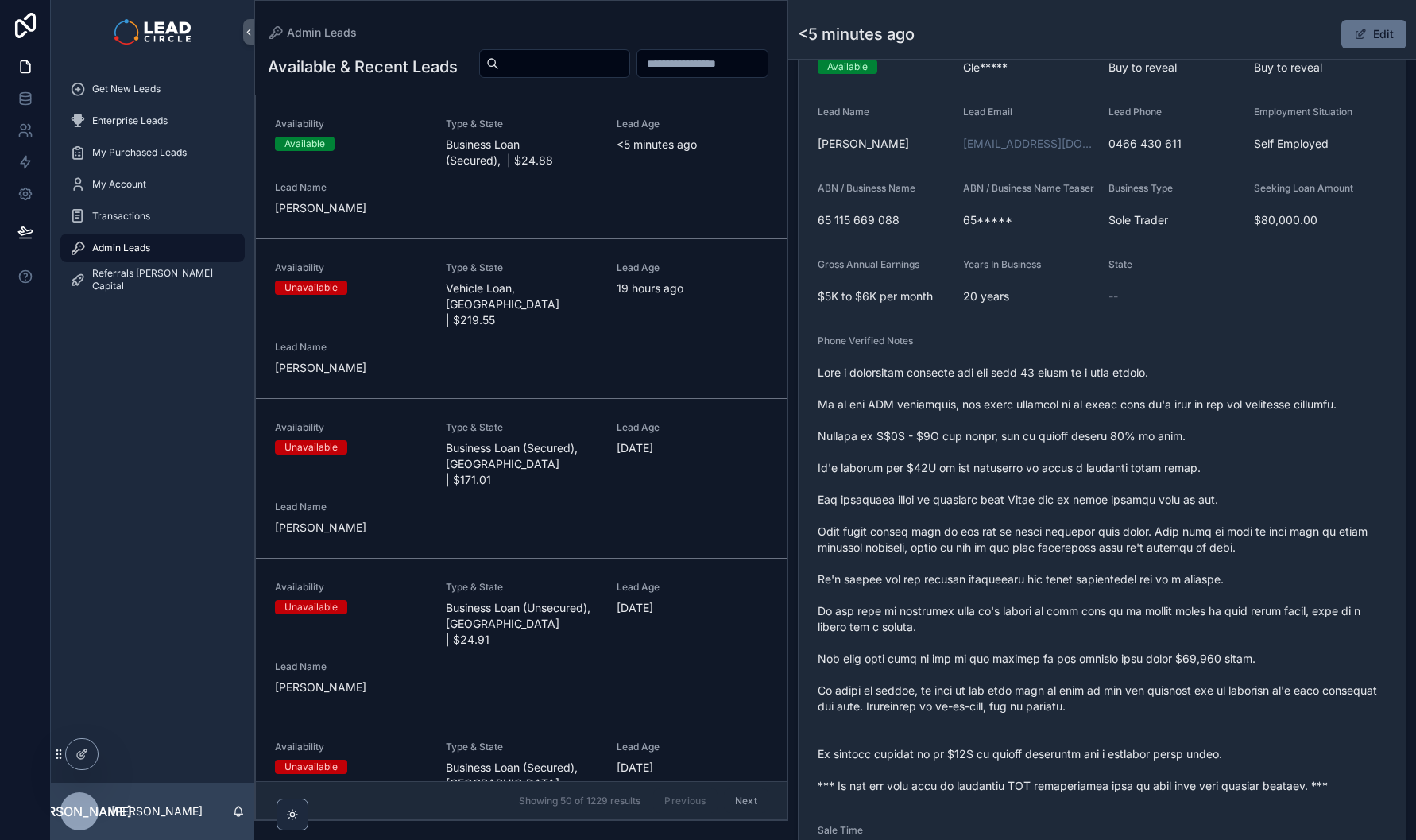
click at [1212, 553] on span "scrollable content" at bounding box center [1102, 579] width 569 height 429
click at [144, 94] on span "Get New Leads" at bounding box center [126, 89] width 69 height 12
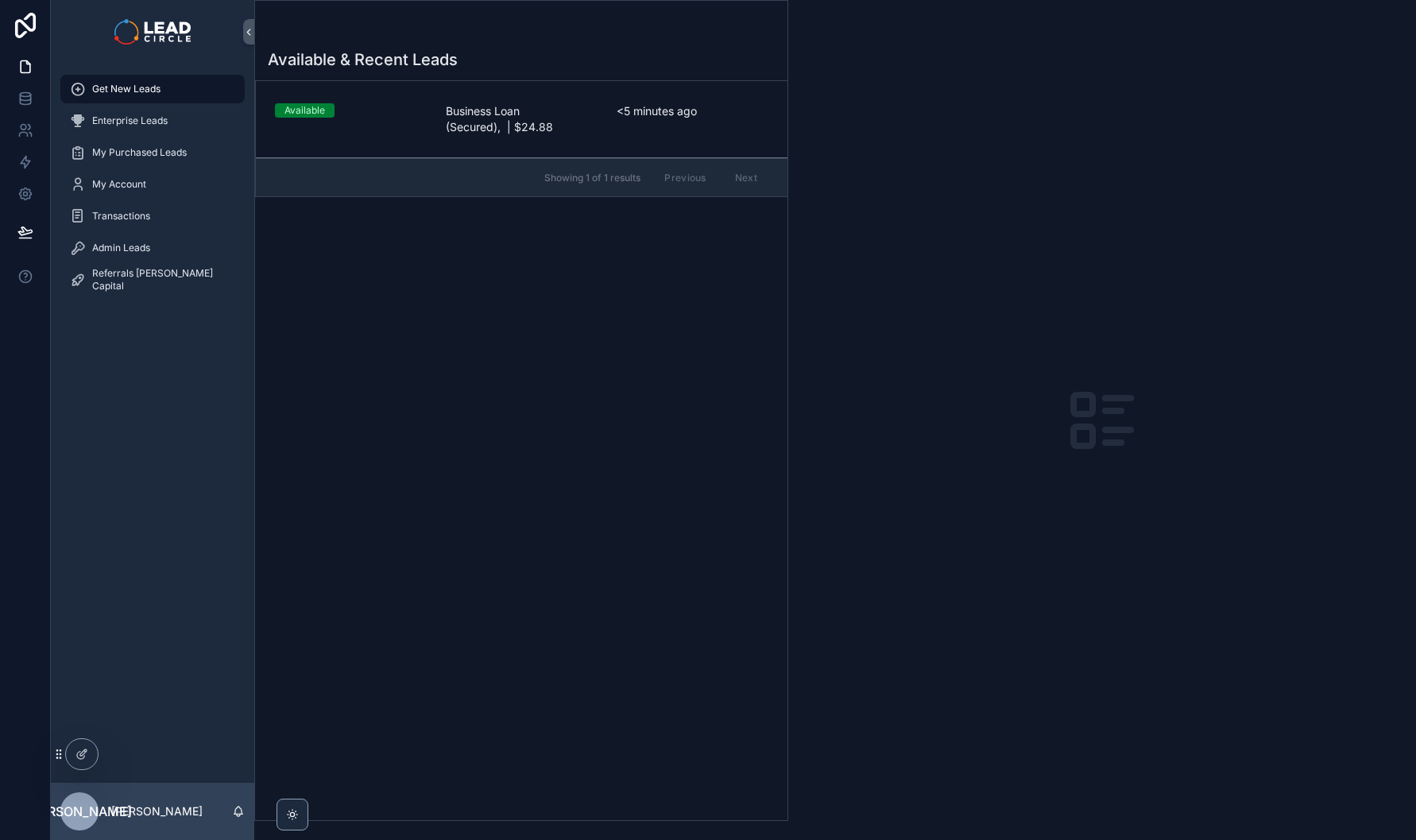
click at [508, 113] on span "Business Loan (Secured), | $24.88" at bounding box center [521, 119] width 151 height 31
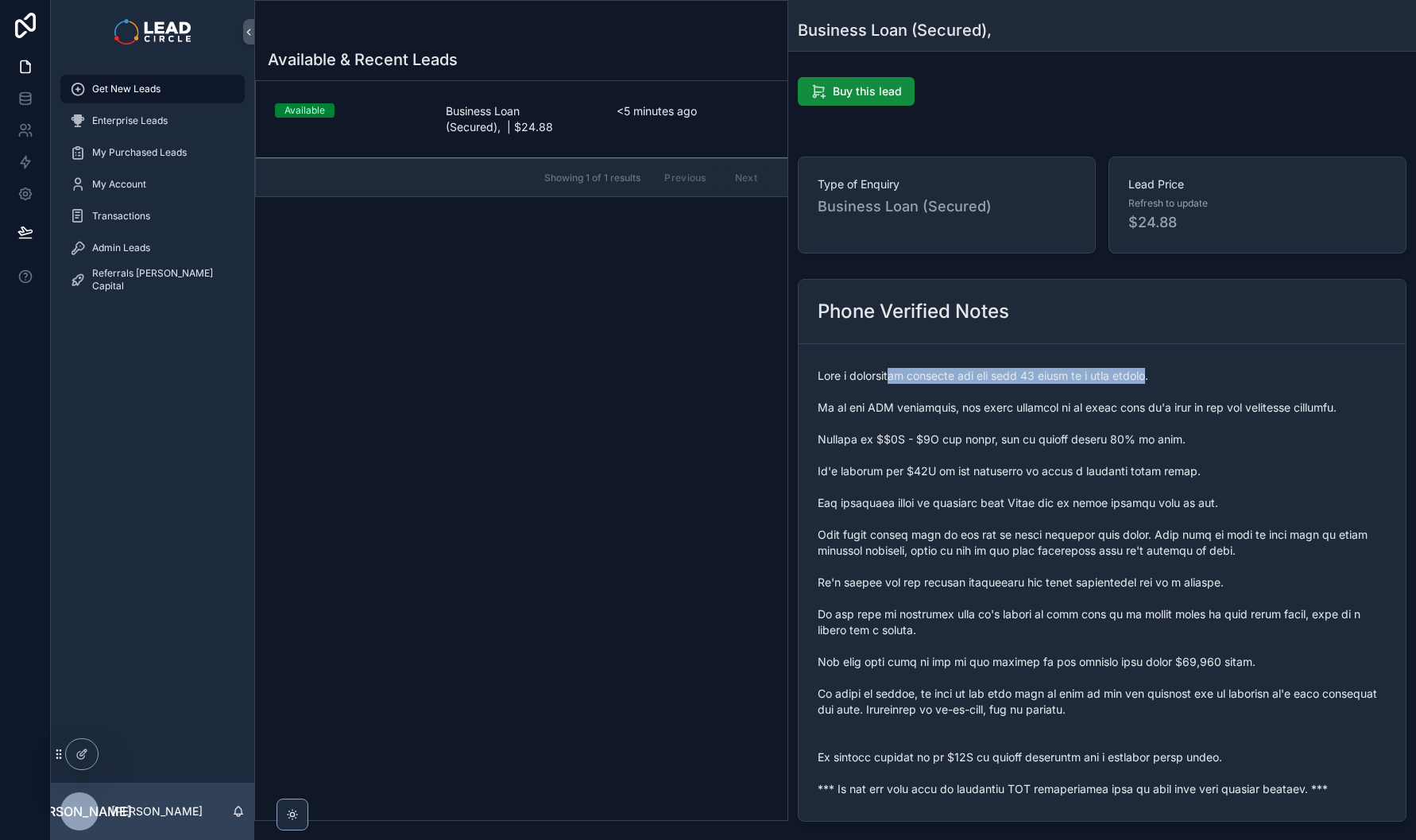
drag, startPoint x: 901, startPoint y: 382, endPoint x: 1200, endPoint y: 380, distance: 299.0
click at [1188, 380] on span "scrollable content" at bounding box center [1102, 583] width 569 height 429
drag, startPoint x: 1093, startPoint y: 383, endPoint x: 1027, endPoint y: 383, distance: 66.0
click at [1035, 383] on span "scrollable content" at bounding box center [1102, 583] width 569 height 429
click at [1027, 383] on span "scrollable content" at bounding box center [1102, 583] width 569 height 429
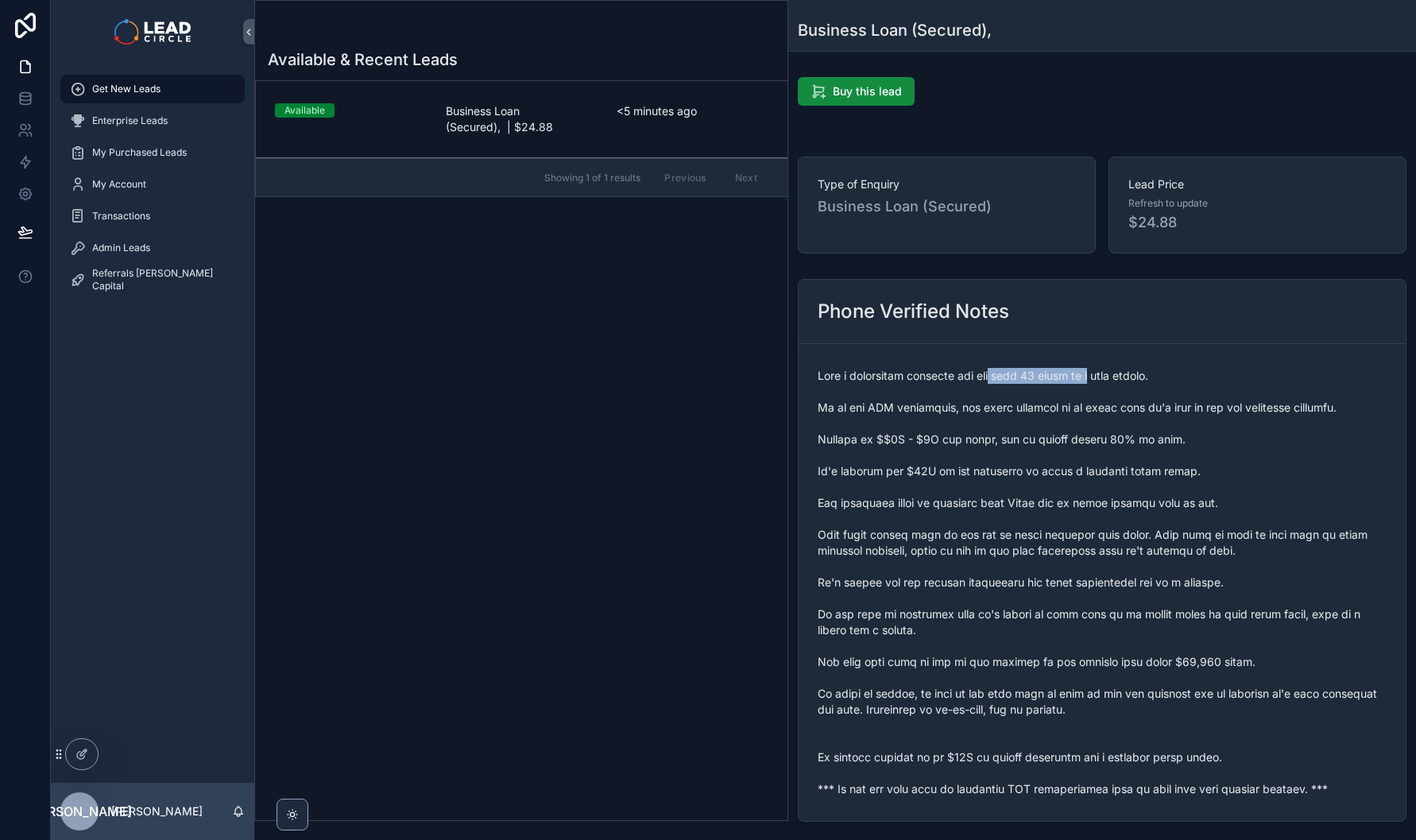
drag, startPoint x: 1000, startPoint y: 383, endPoint x: 1217, endPoint y: 383, distance: 217.0
click at [1205, 383] on span "scrollable content" at bounding box center [1102, 583] width 569 height 429
drag, startPoint x: 931, startPoint y: 410, endPoint x: 1116, endPoint y: 407, distance: 185.0
click at [1098, 408] on span "scrollable content" at bounding box center [1102, 583] width 569 height 429
click at [1116, 407] on span "scrollable content" at bounding box center [1102, 583] width 569 height 429
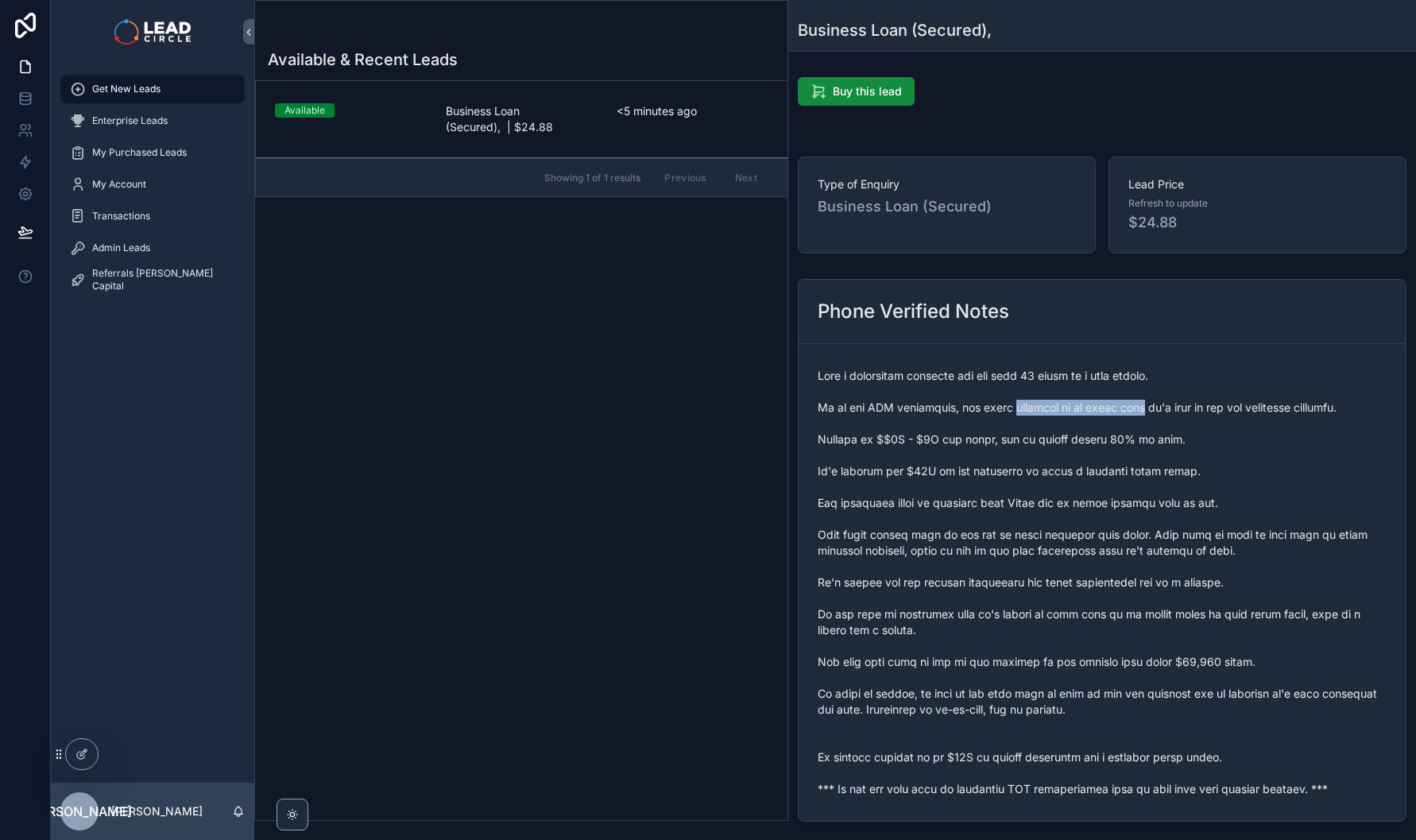
drag, startPoint x: 1087, startPoint y: 404, endPoint x: 1023, endPoint y: 400, distance: 64.1
click at [1025, 400] on span "scrollable content" at bounding box center [1102, 583] width 569 height 429
click at [1023, 400] on span "scrollable content" at bounding box center [1102, 583] width 569 height 429
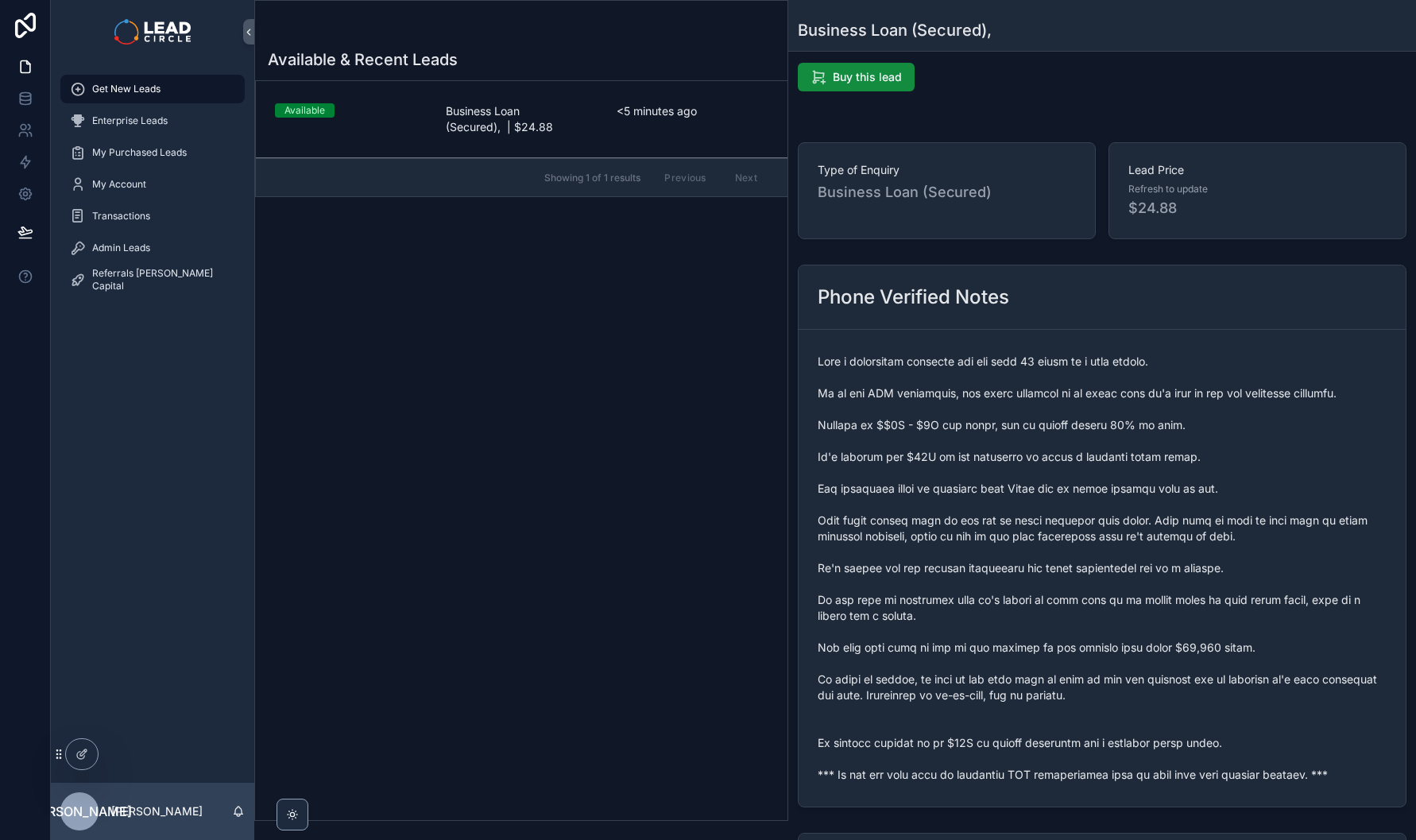
scroll to position [27, 0]
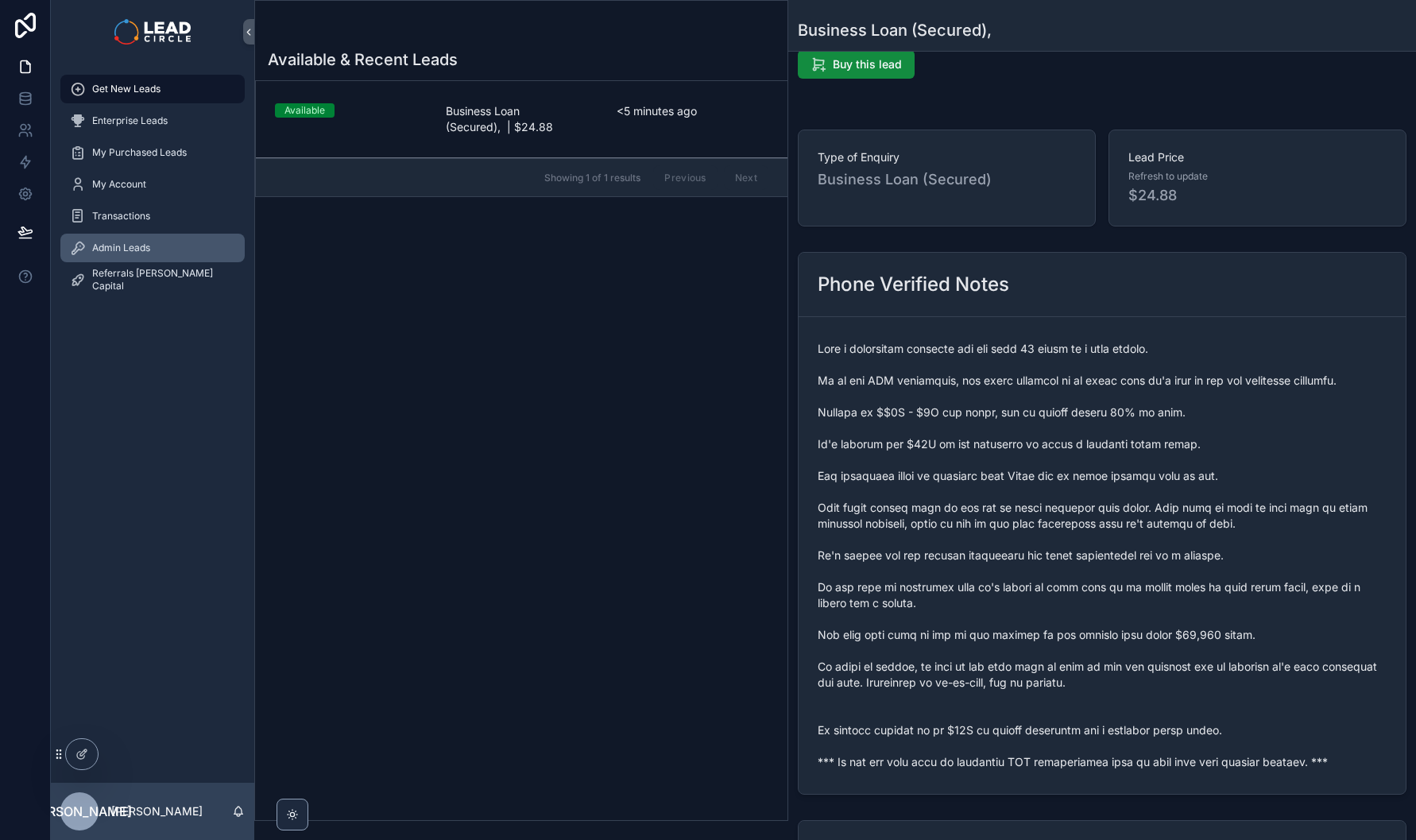
click at [149, 239] on div "Admin Leads" at bounding box center [152, 247] width 166 height 26
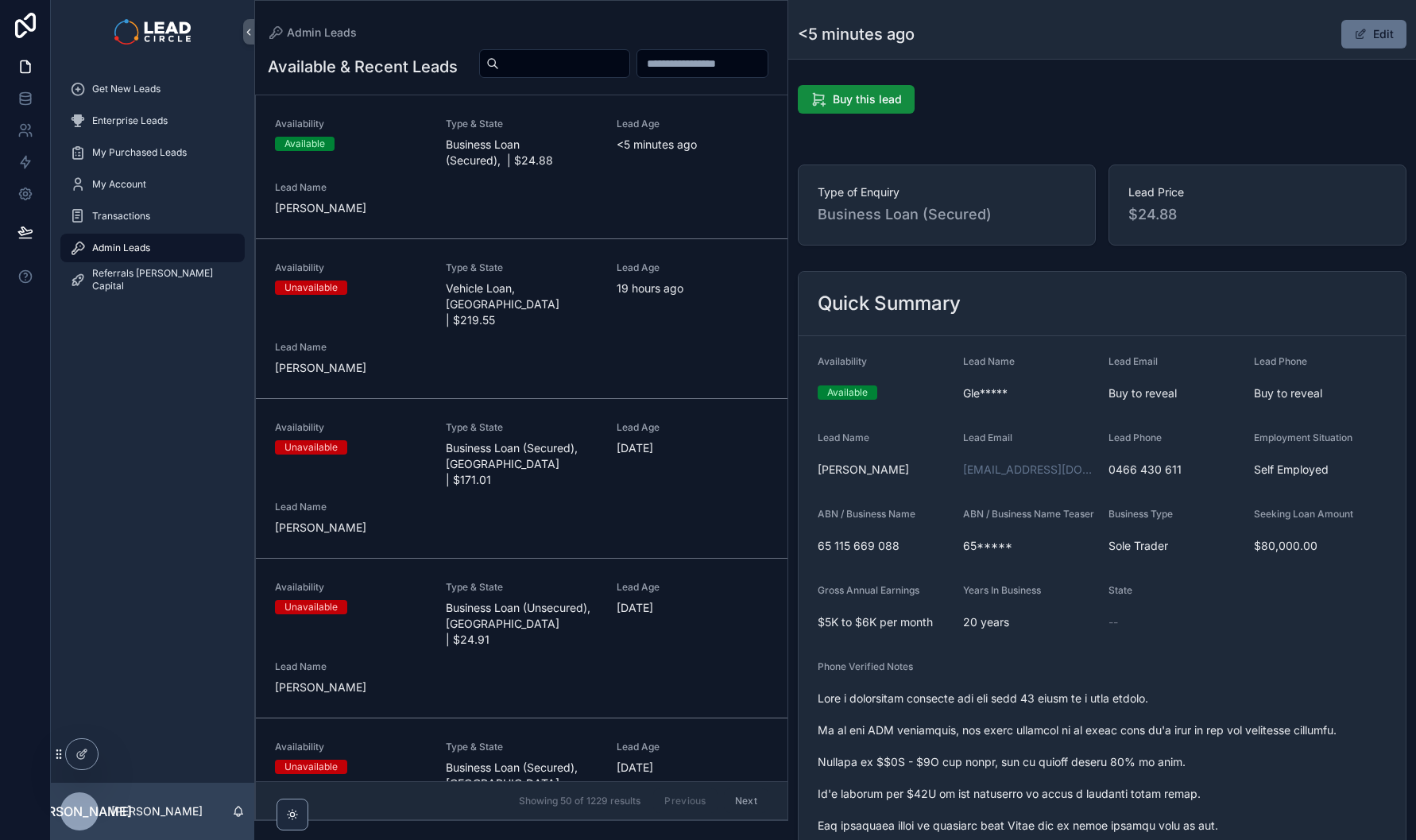
drag, startPoint x: 1336, startPoint y: 42, endPoint x: 1322, endPoint y: 164, distance: 122.8
click at [1342, 41] on button "Edit" at bounding box center [1374, 34] width 65 height 29
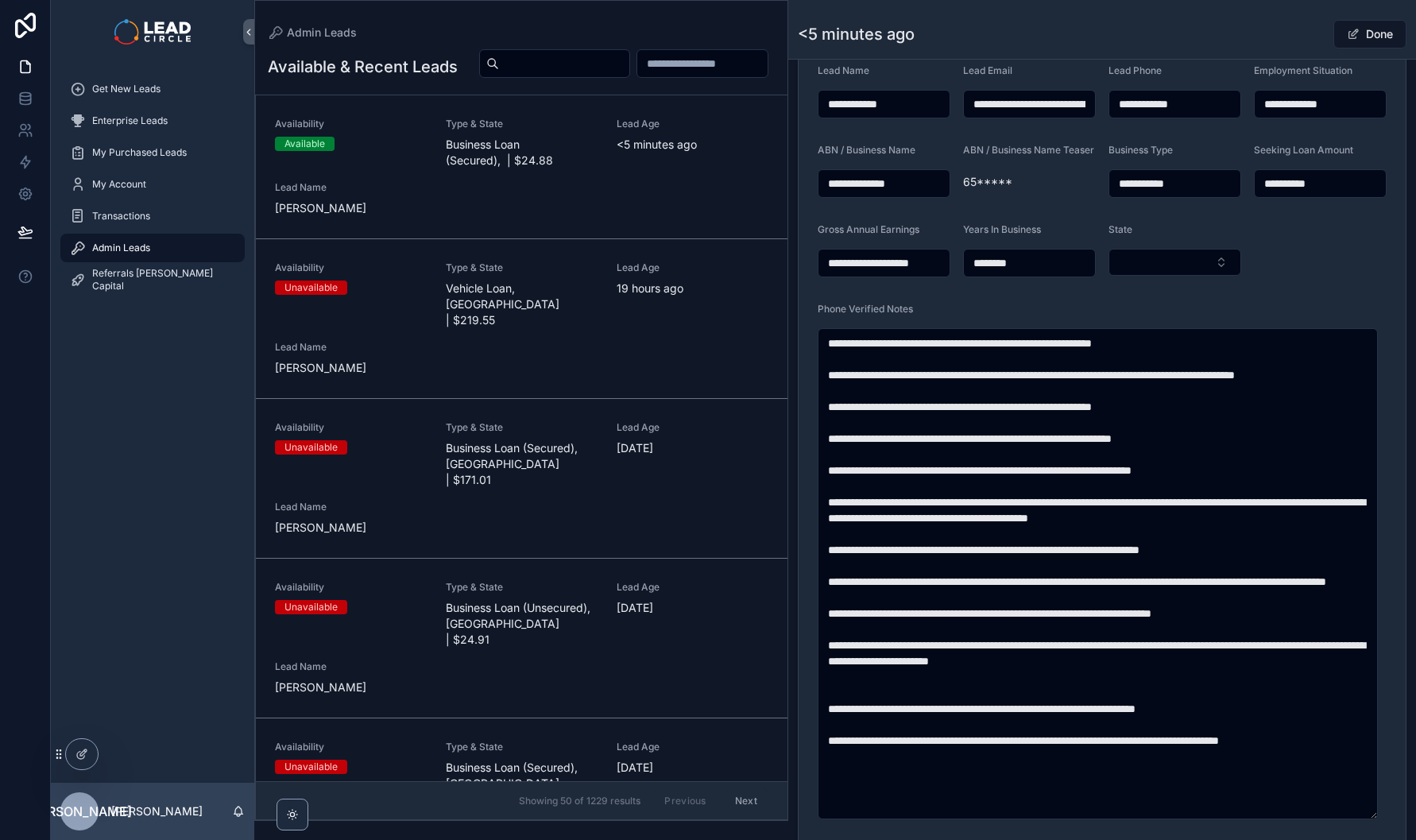
scroll to position [548, 0]
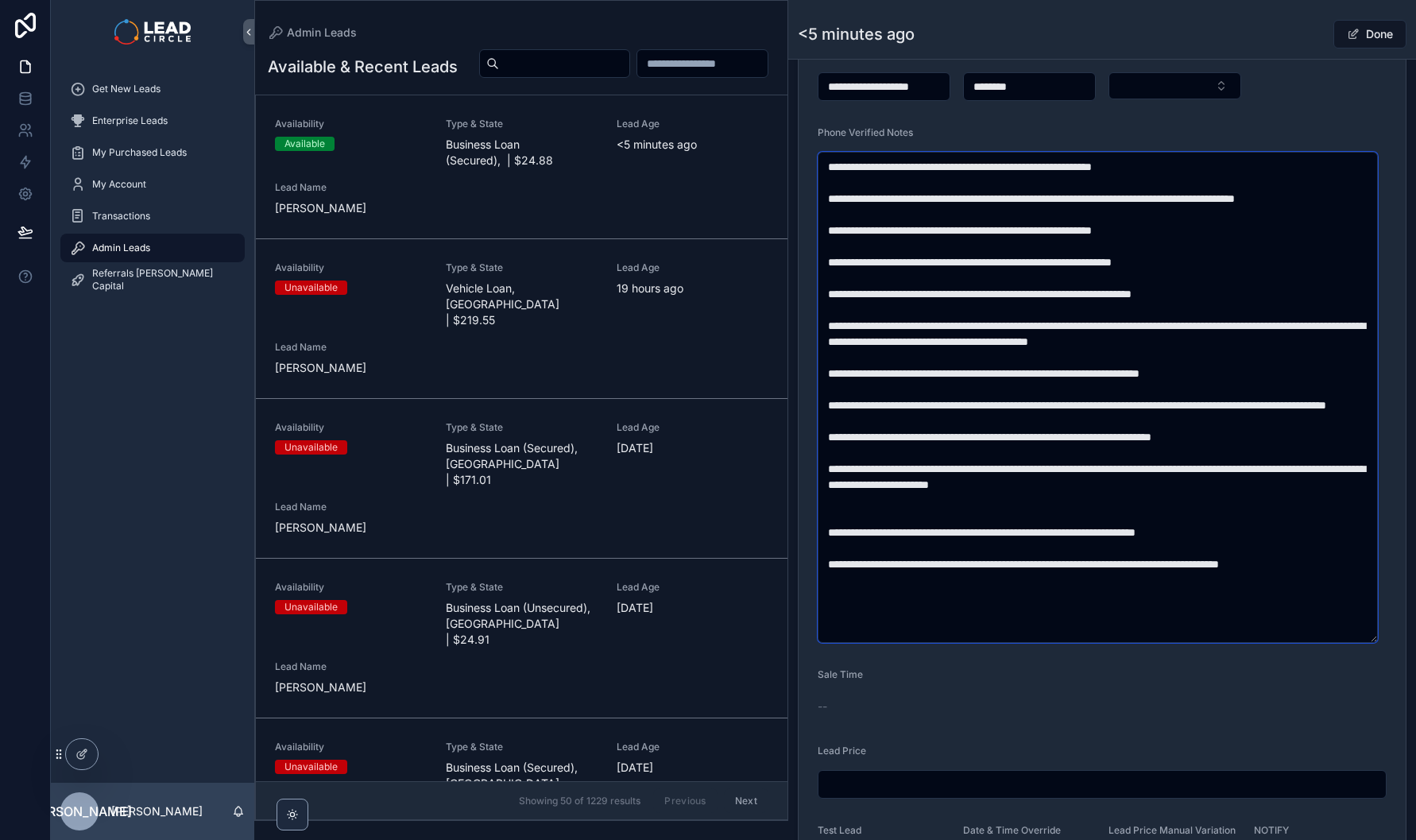
click at [903, 238] on textarea "scrollable content" at bounding box center [1097, 396] width 560 height 491
click at [991, 319] on textarea "scrollable content" at bounding box center [1097, 396] width 560 height 491
type textarea "**********"
click at [1370, 46] on button "Done" at bounding box center [1370, 34] width 73 height 29
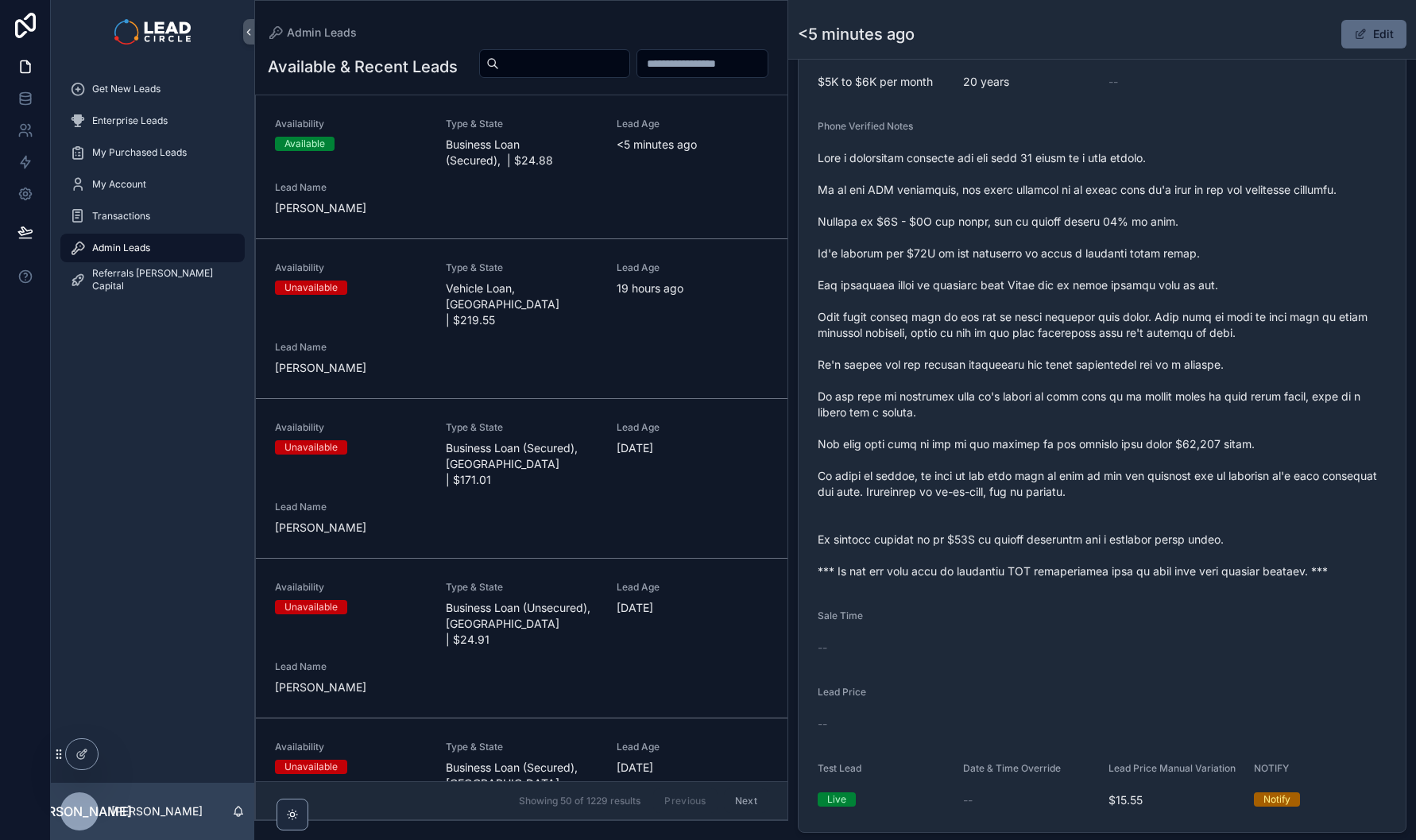
click at [1370, 29] on button "Edit" at bounding box center [1374, 34] width 65 height 29
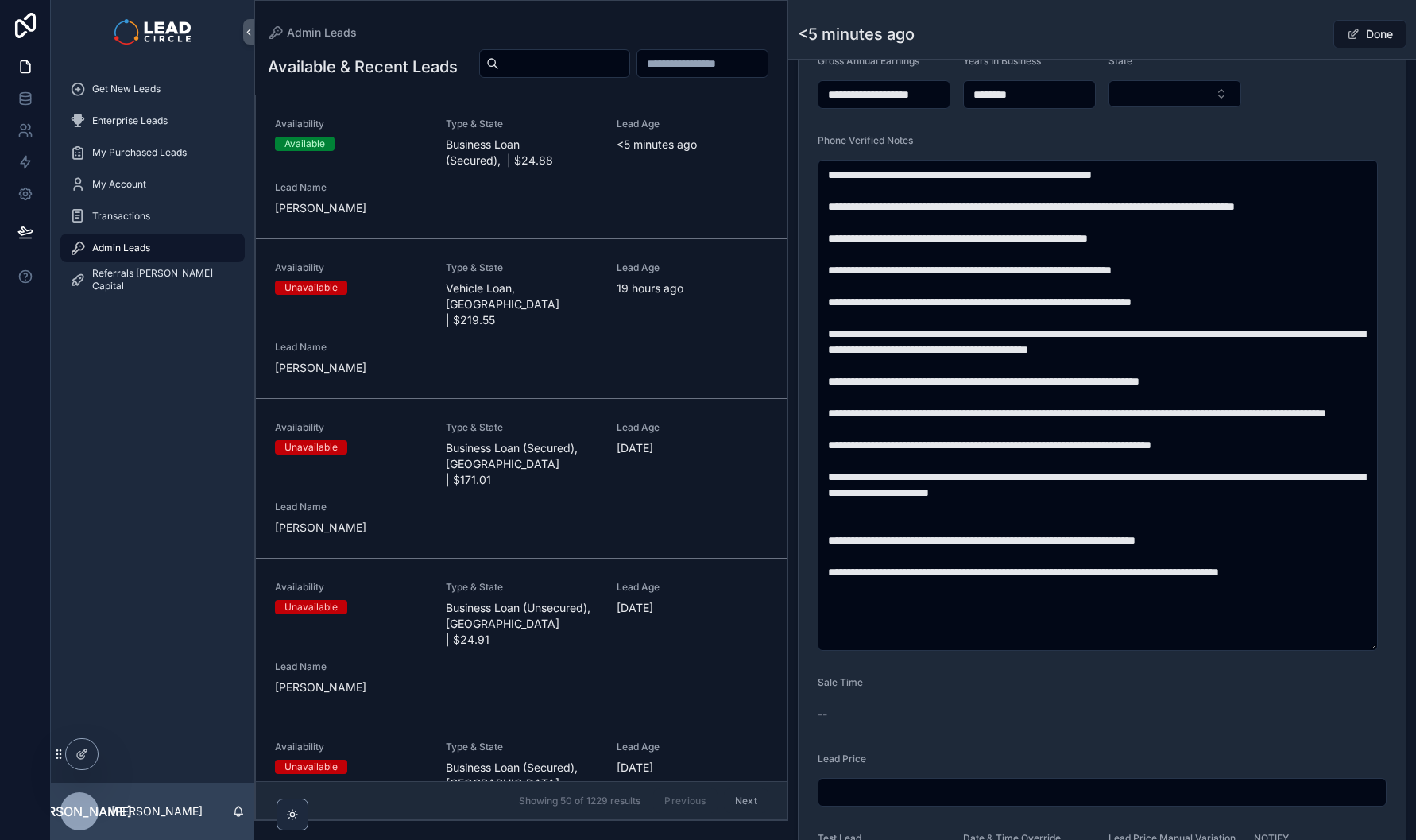
scroll to position [548, 0]
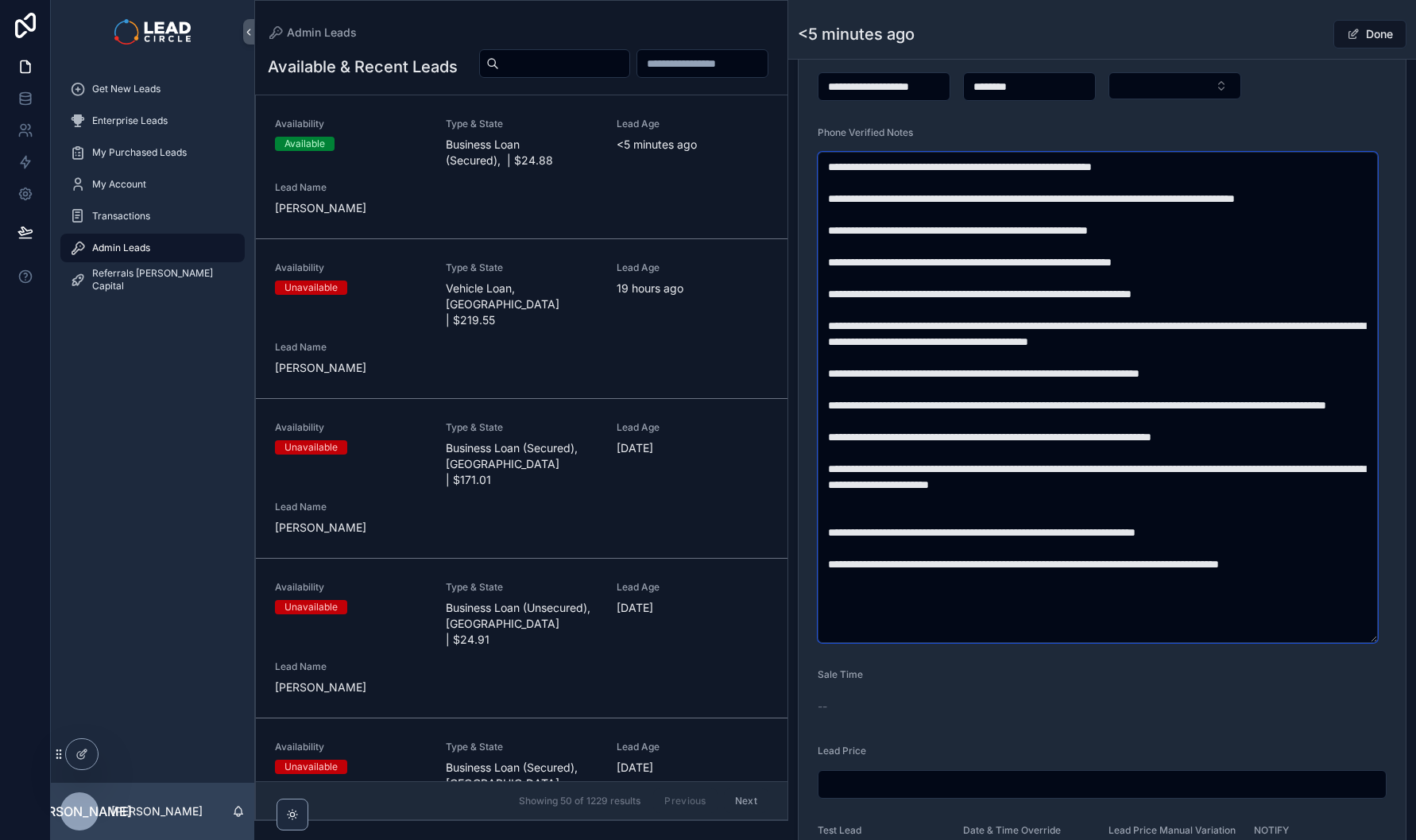
click at [1005, 534] on textarea "scrollable content" at bounding box center [1097, 396] width 560 height 491
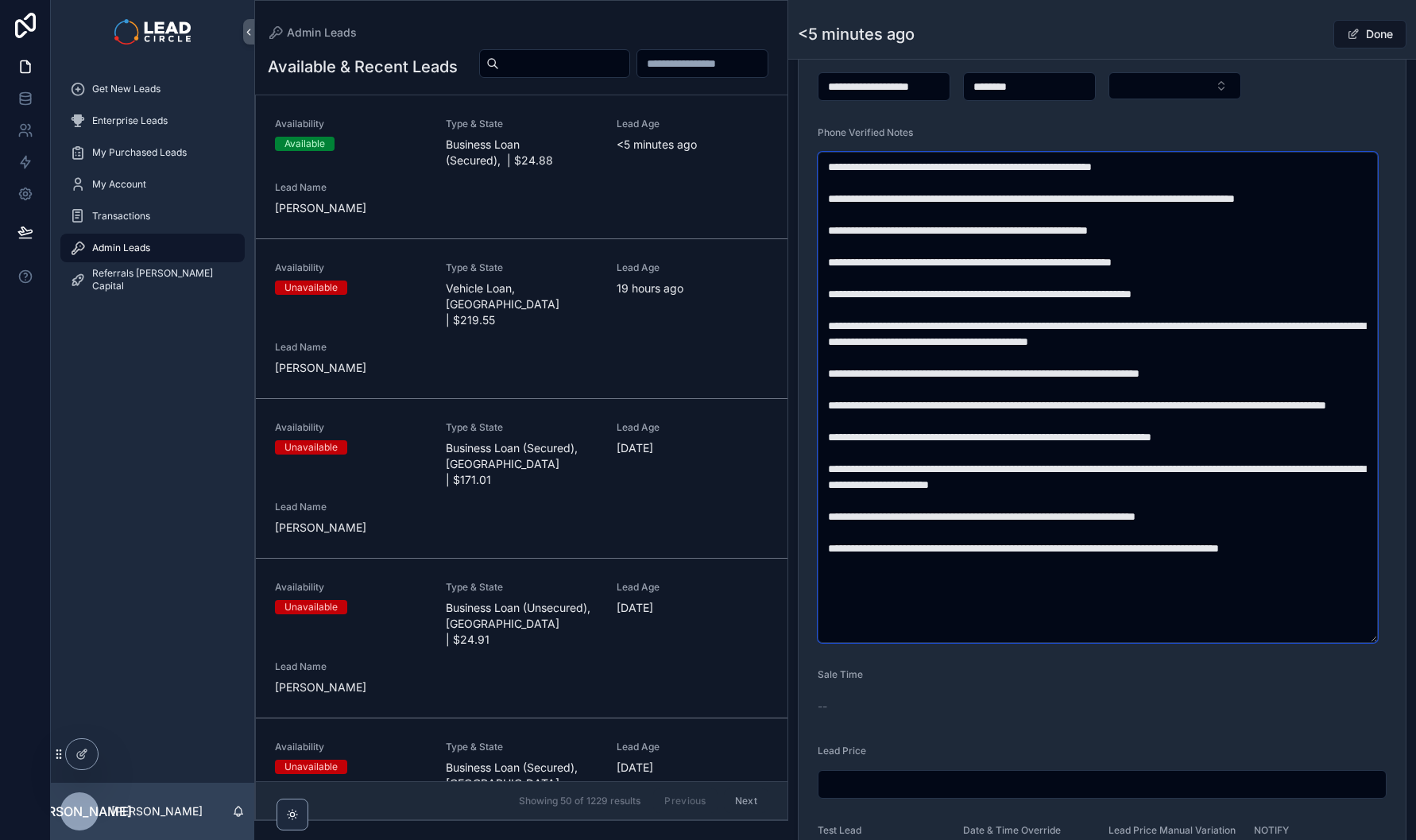
drag, startPoint x: 977, startPoint y: 492, endPoint x: 967, endPoint y: 492, distance: 10.0
click at [967, 492] on textarea "scrollable content" at bounding box center [1097, 396] width 560 height 491
click at [1049, 490] on textarea "scrollable content" at bounding box center [1097, 396] width 560 height 491
type textarea "**********"
click at [1358, 27] on button "Done" at bounding box center [1370, 34] width 73 height 29
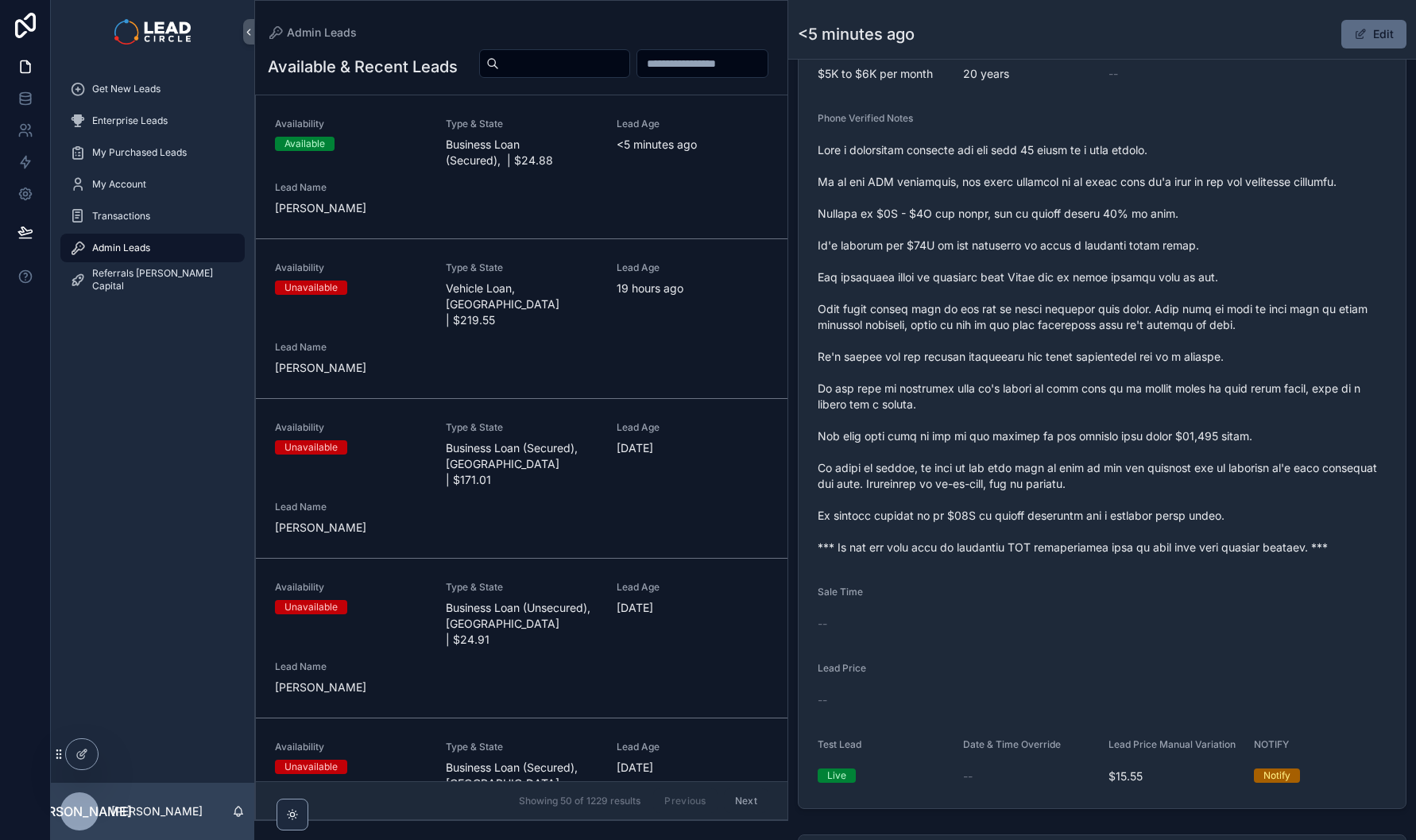
scroll to position [540, 0]
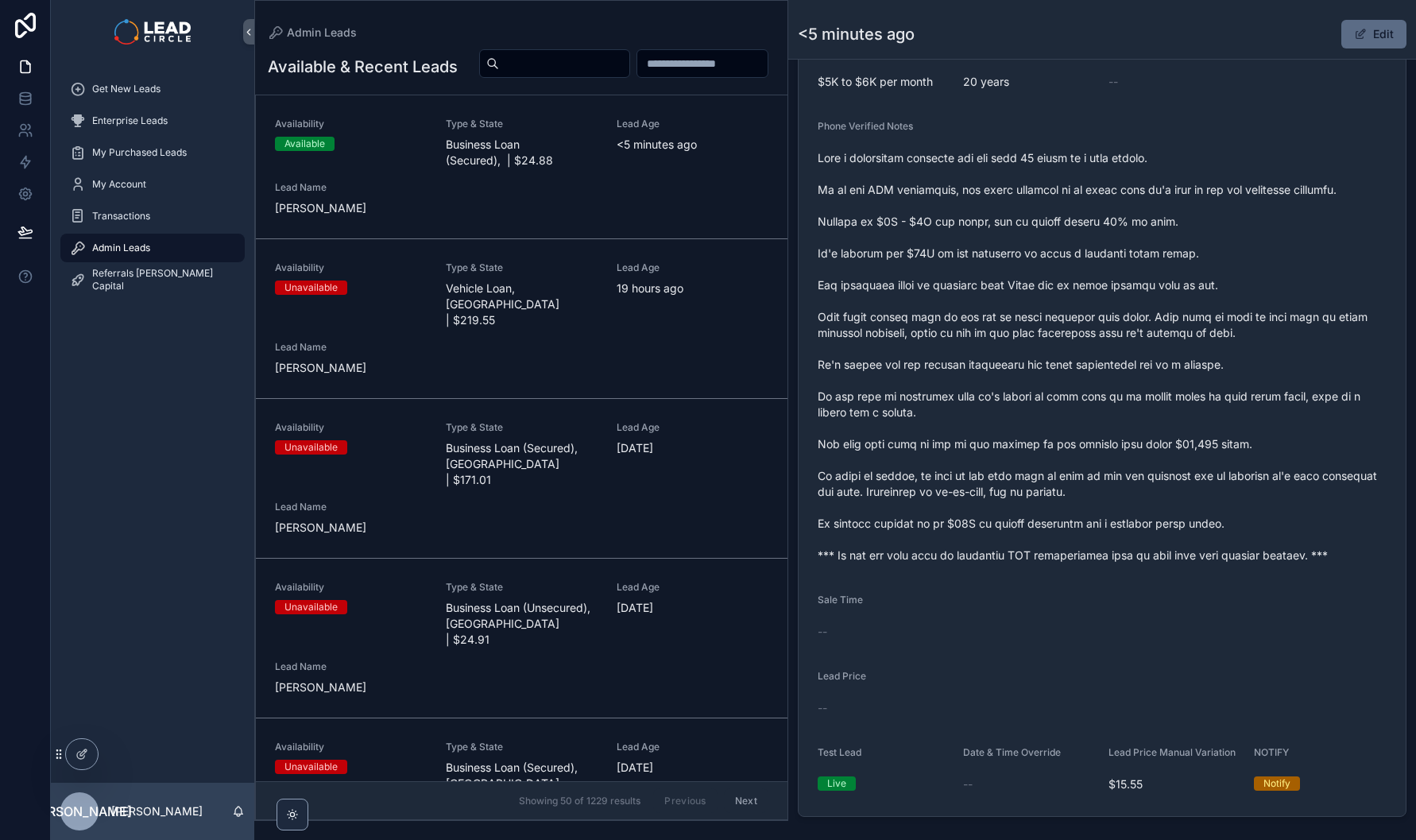
click at [1366, 40] on button "Edit" at bounding box center [1374, 34] width 65 height 29
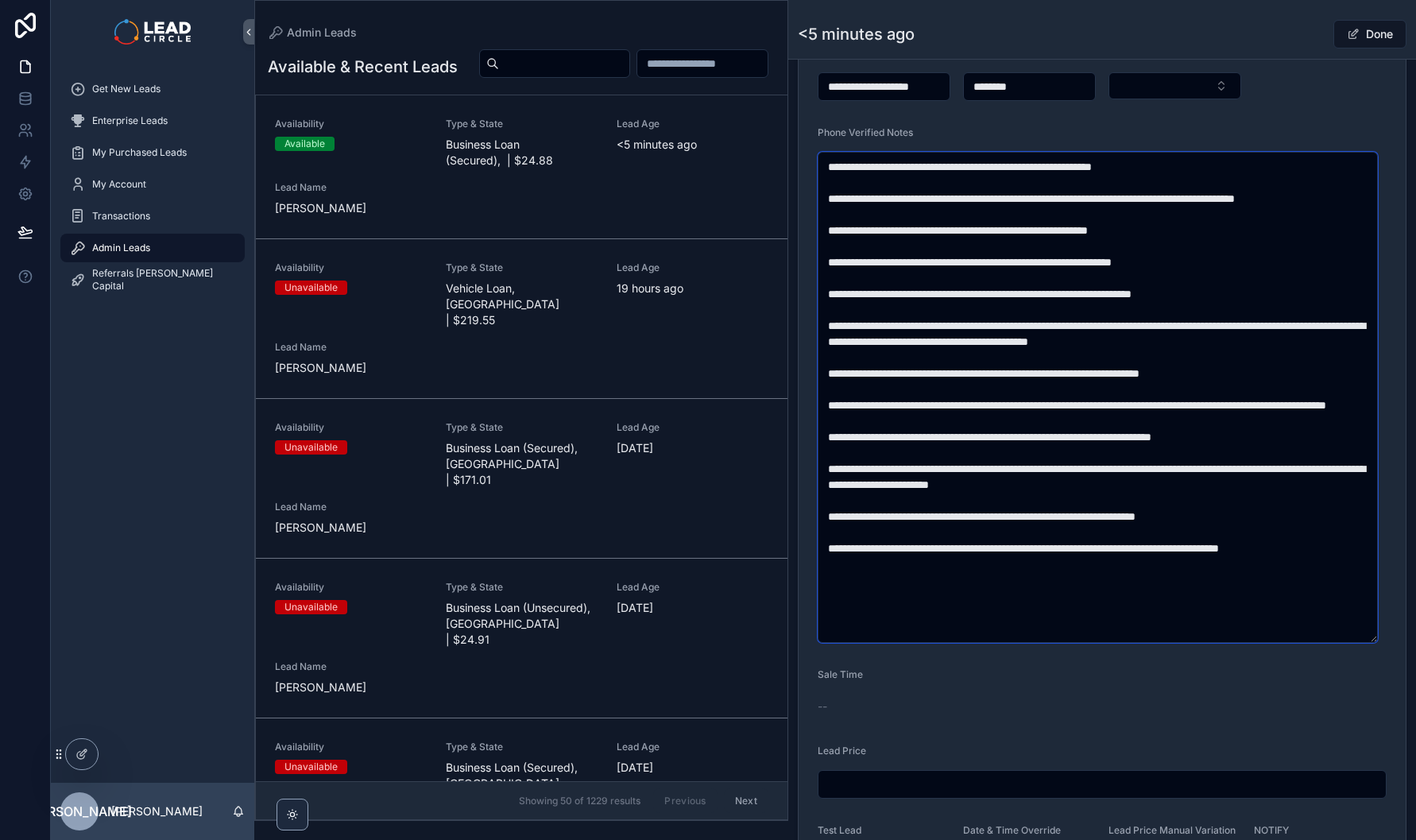
click at [1051, 507] on textarea "scrollable content" at bounding box center [1097, 396] width 560 height 491
click at [1269, 537] on textarea "scrollable content" at bounding box center [1097, 396] width 560 height 491
type textarea "**********"
click at [1366, 36] on button "Done" at bounding box center [1370, 34] width 73 height 29
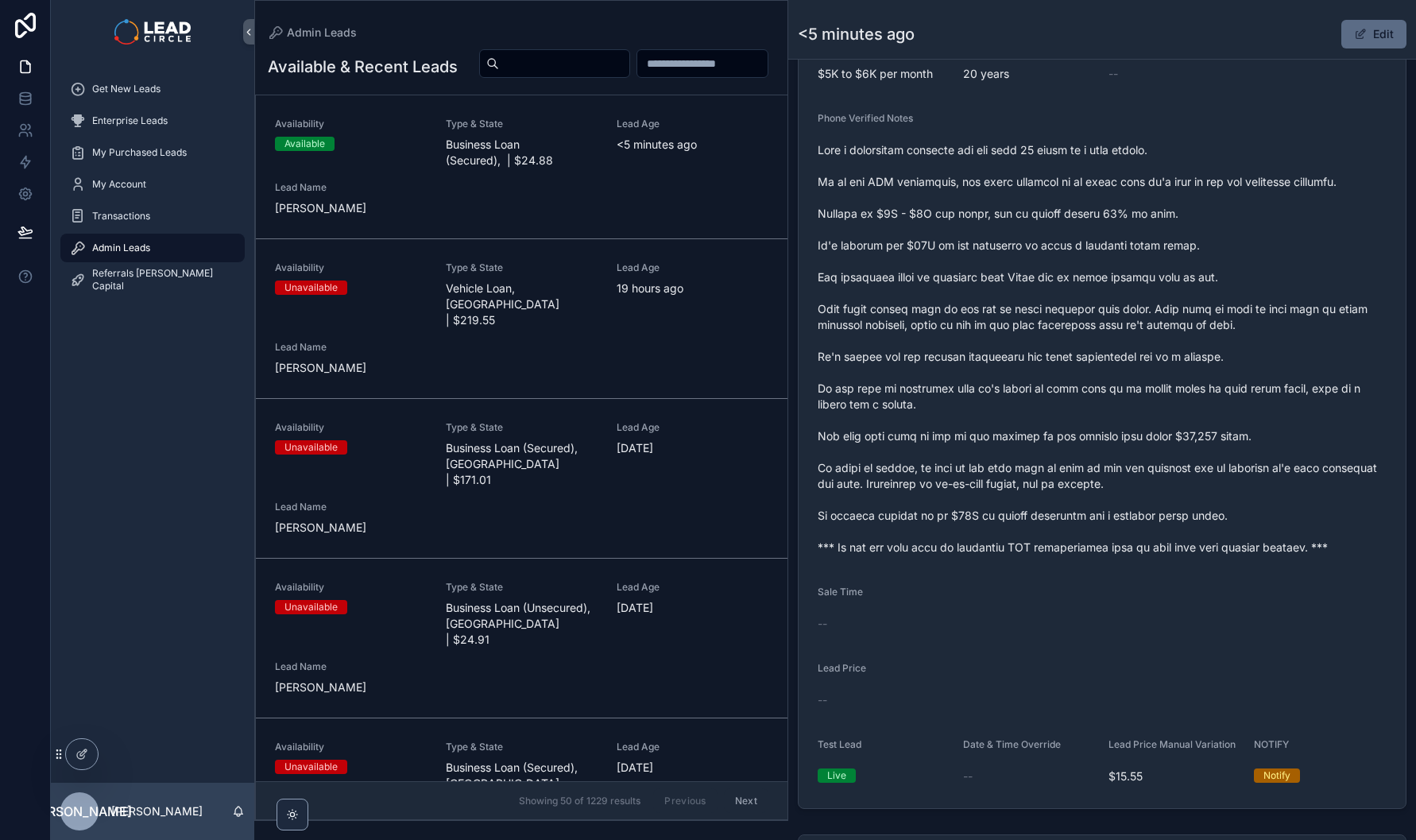
scroll to position [540, 0]
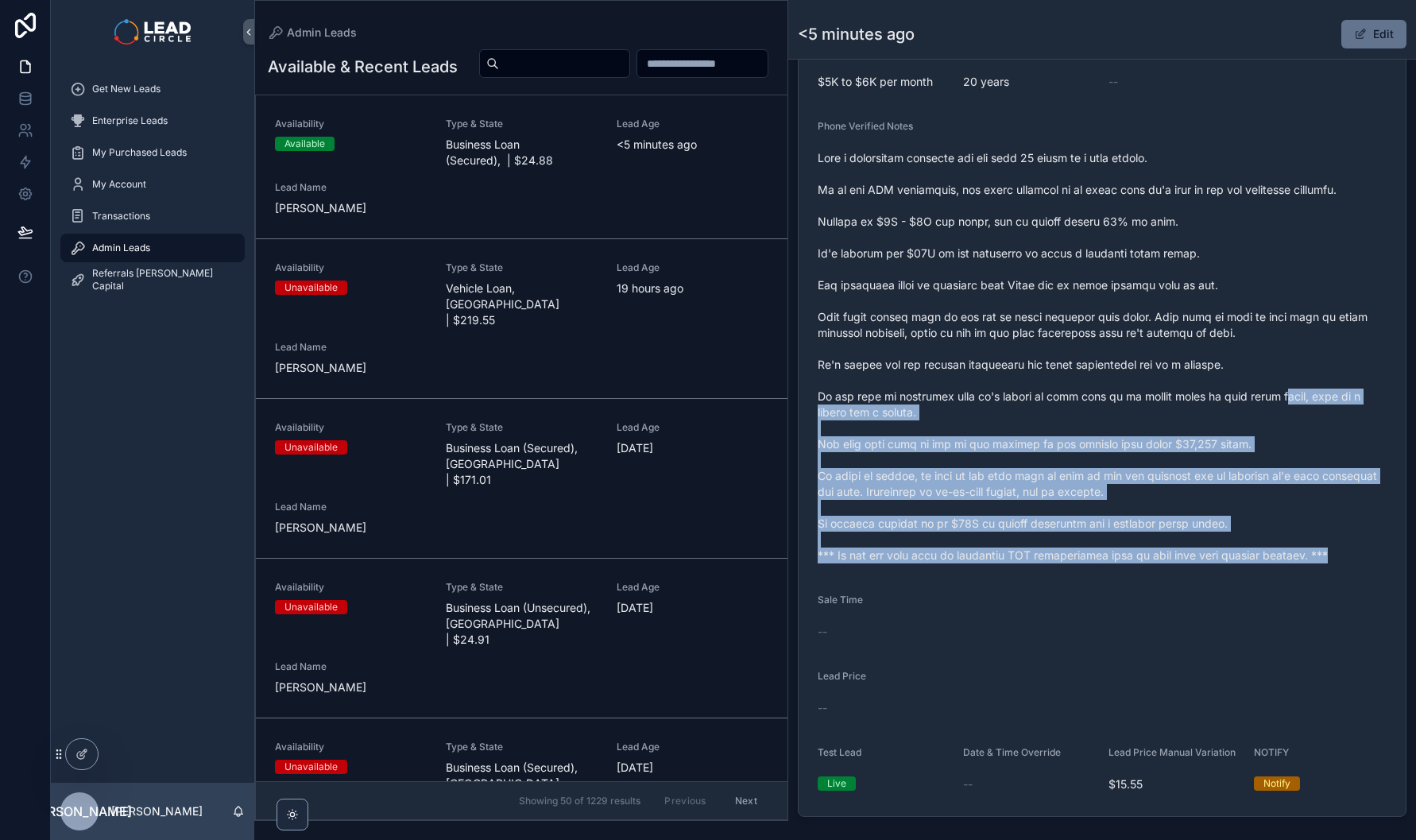
drag, startPoint x: 1265, startPoint y: 407, endPoint x: 1327, endPoint y: 569, distance: 173.5
click at [1327, 564] on span "scrollable content" at bounding box center [1102, 356] width 569 height 413
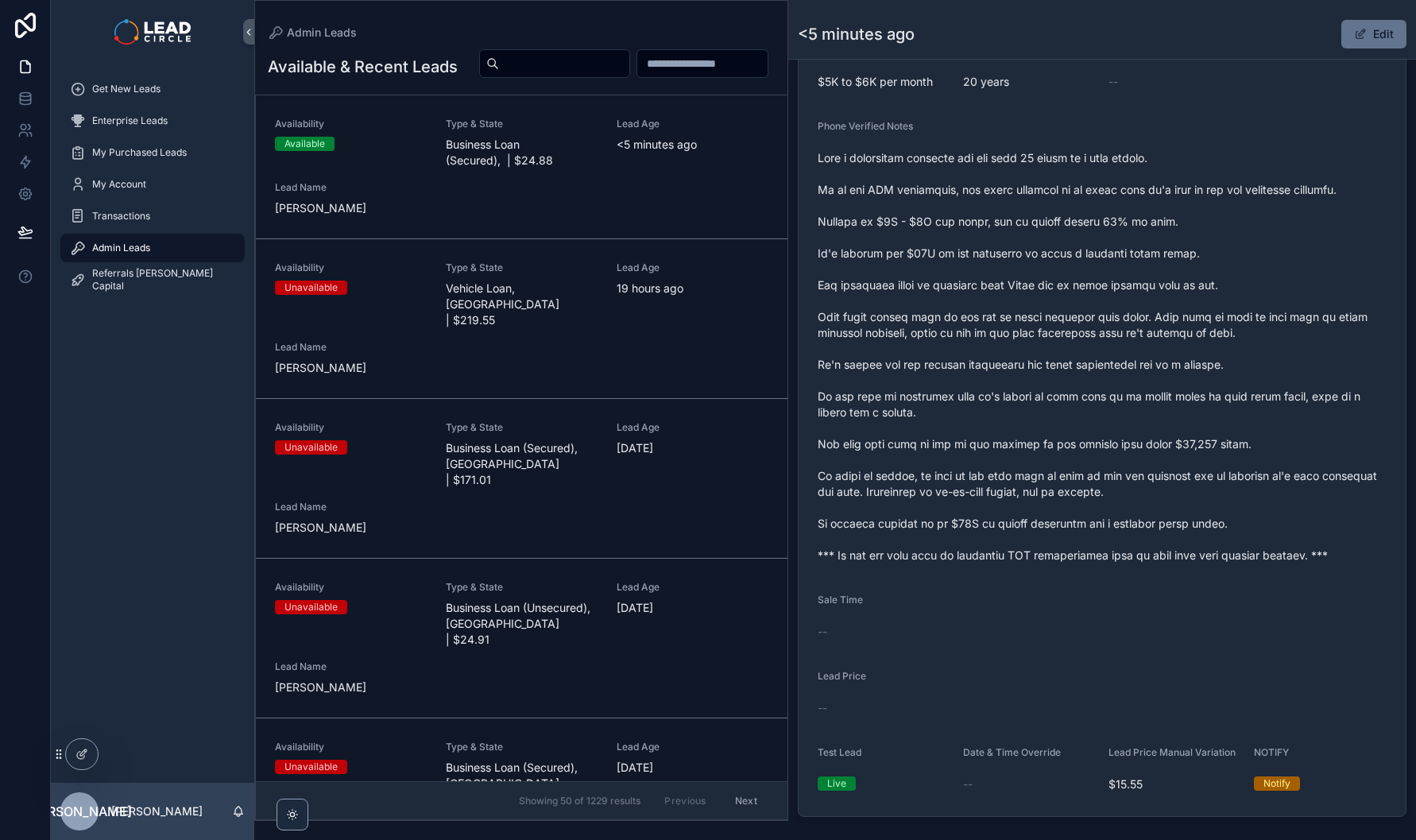
click at [1327, 564] on span "scrollable content" at bounding box center [1102, 356] width 569 height 413
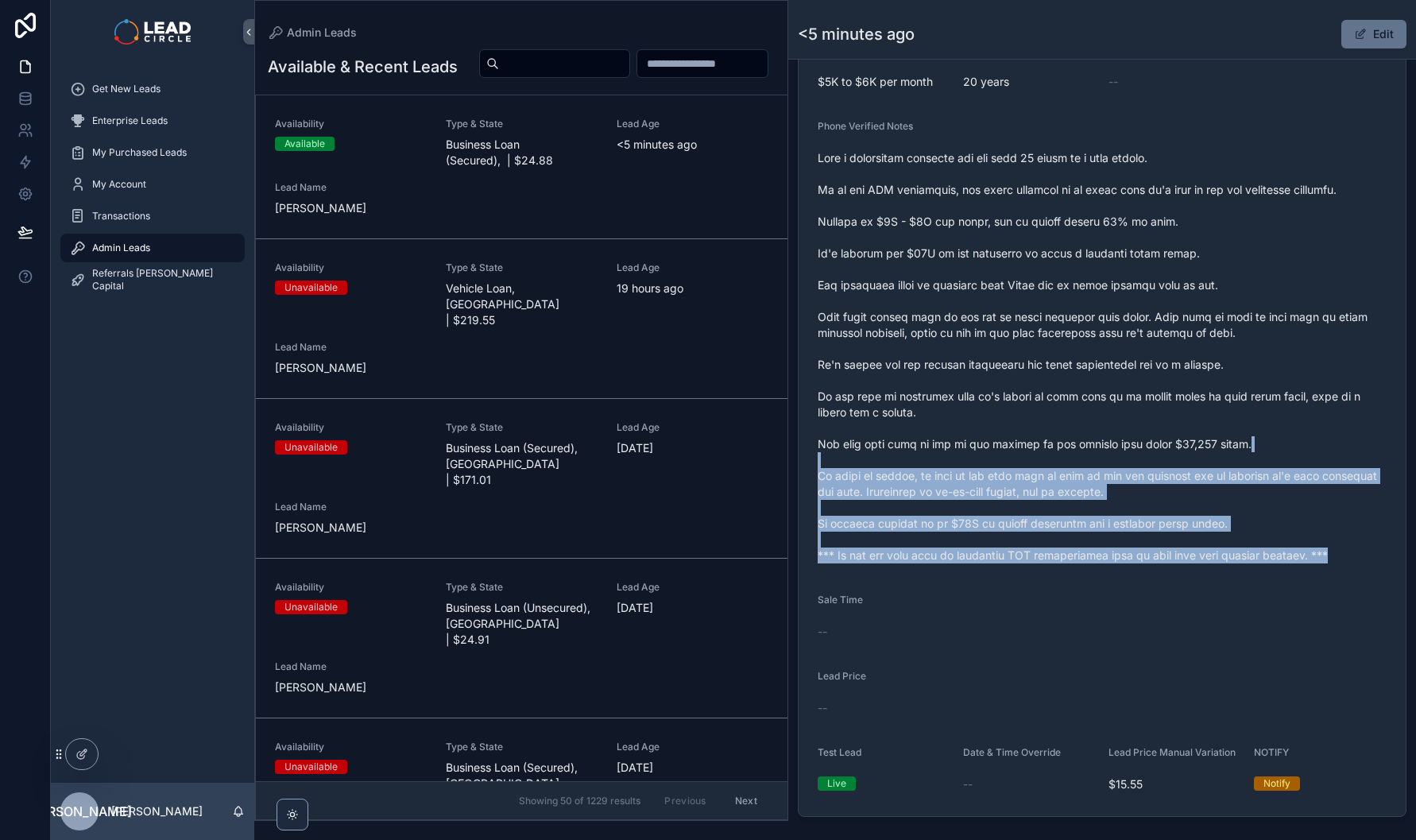
drag, startPoint x: 1341, startPoint y: 574, endPoint x: 1250, endPoint y: 453, distance: 151.4
click at [1250, 453] on span "scrollable content" at bounding box center [1102, 356] width 569 height 413
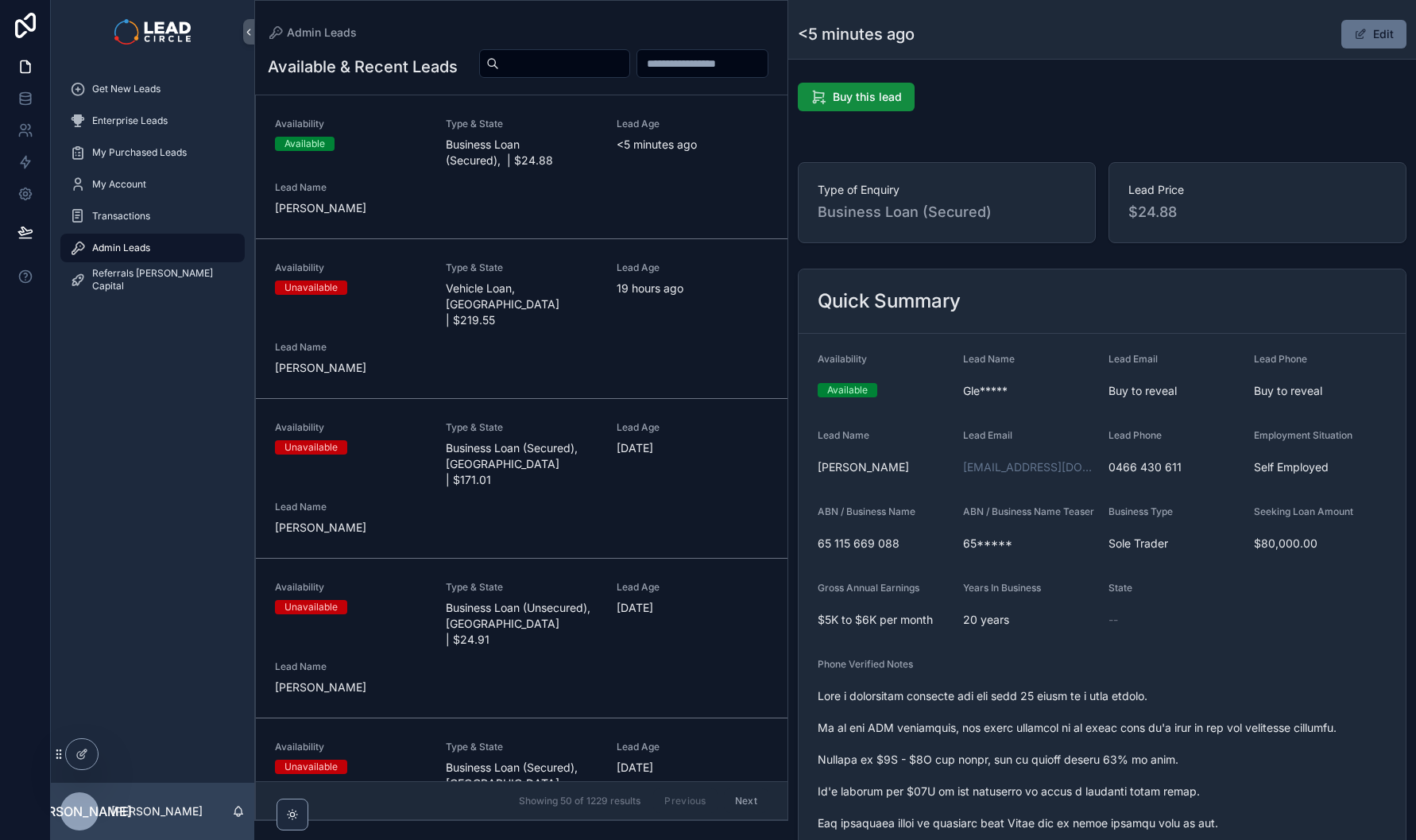
scroll to position [0, 0]
click at [178, 79] on div "Get New Leads" at bounding box center [152, 89] width 166 height 26
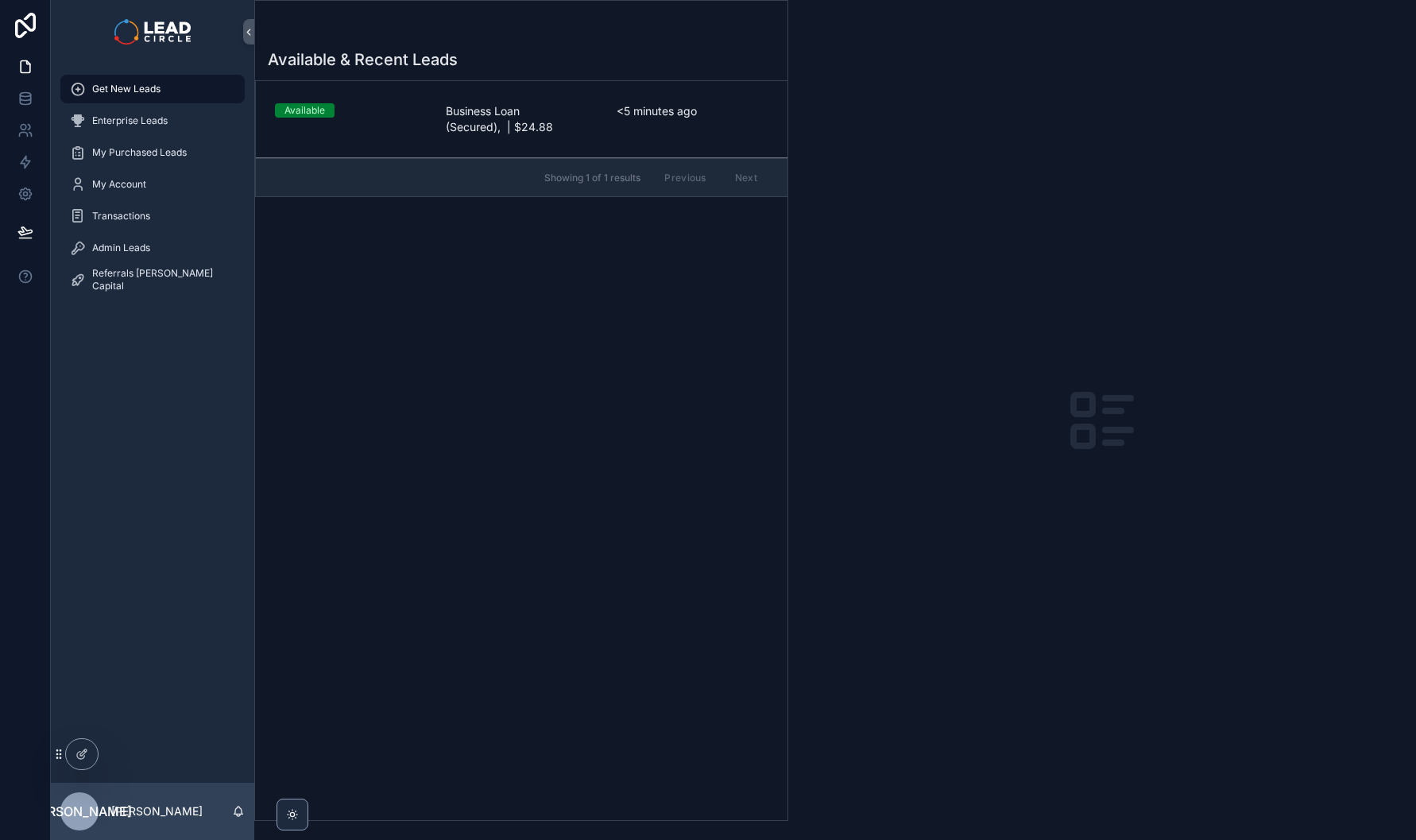
click at [665, 122] on div "<5 minutes ago" at bounding box center [692, 119] width 151 height 31
